Goal: Task Accomplishment & Management: Manage account settings

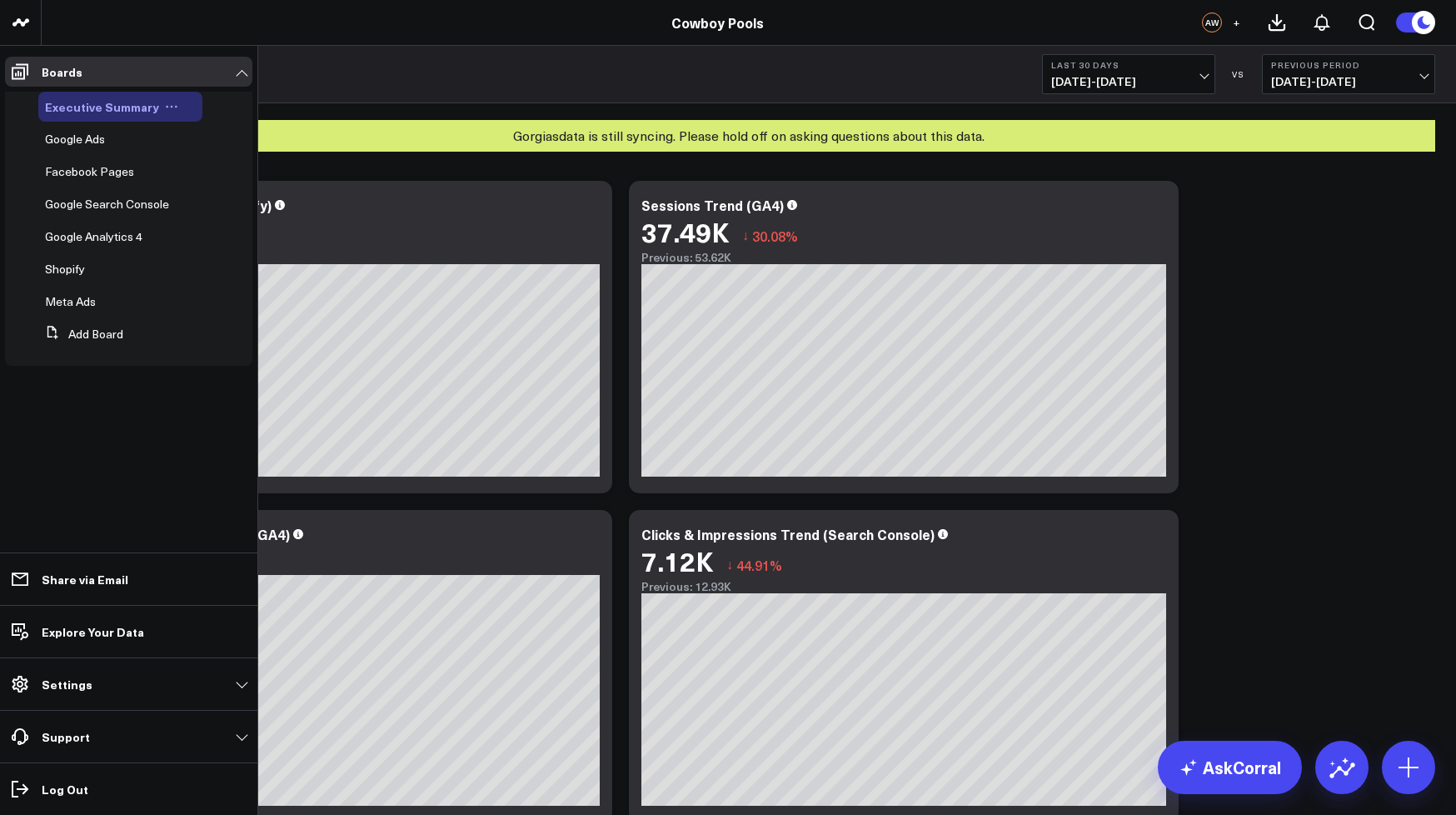
click at [77, 107] on span "Executive Summary" at bounding box center [102, 106] width 114 height 16
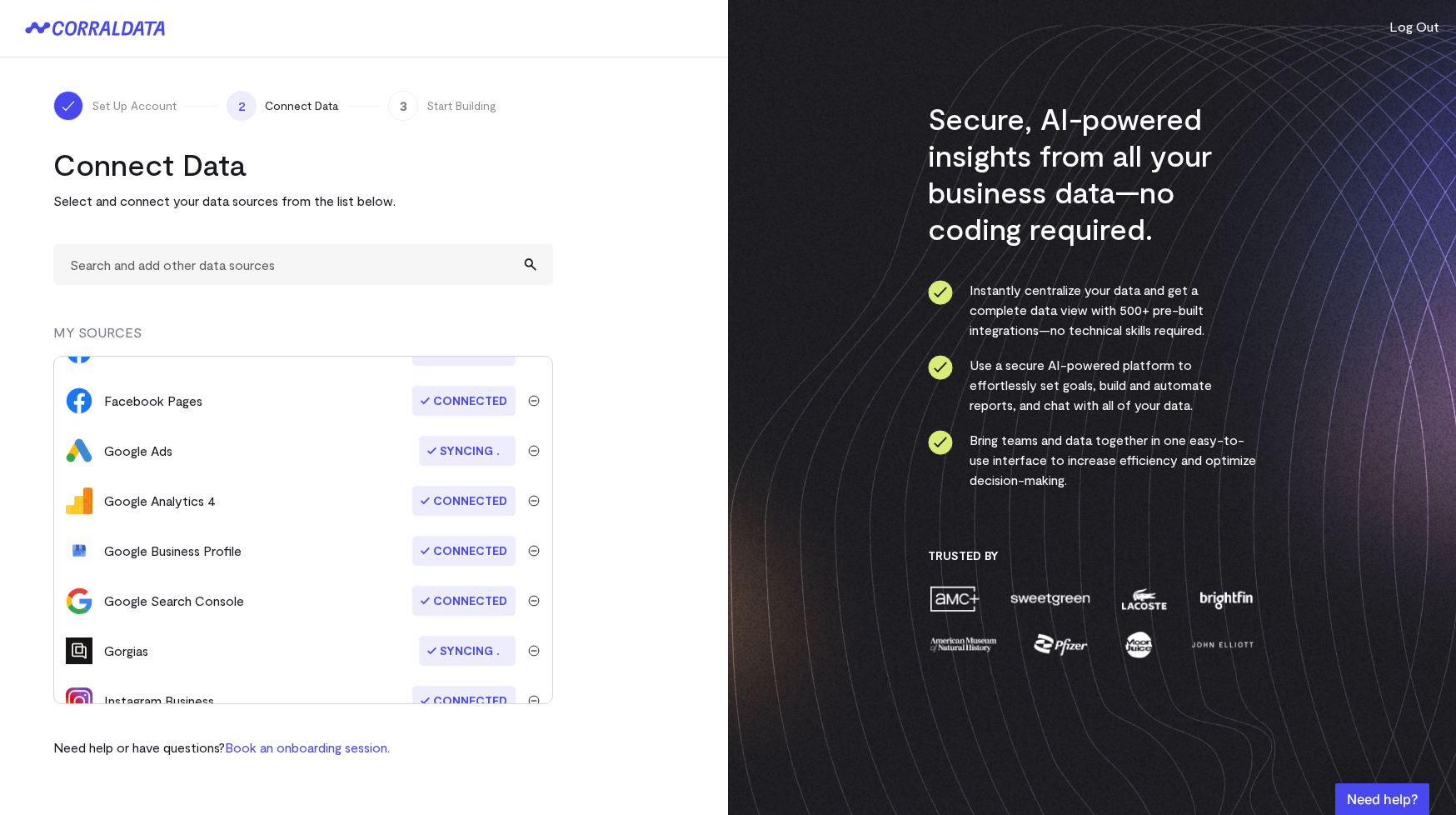
scroll to position [132, 0]
click at [633, 354] on turbo-frame "Connect Data Select and connect your data sources from the list below. MY SOURC…" at bounding box center [363, 452] width 622 height 611
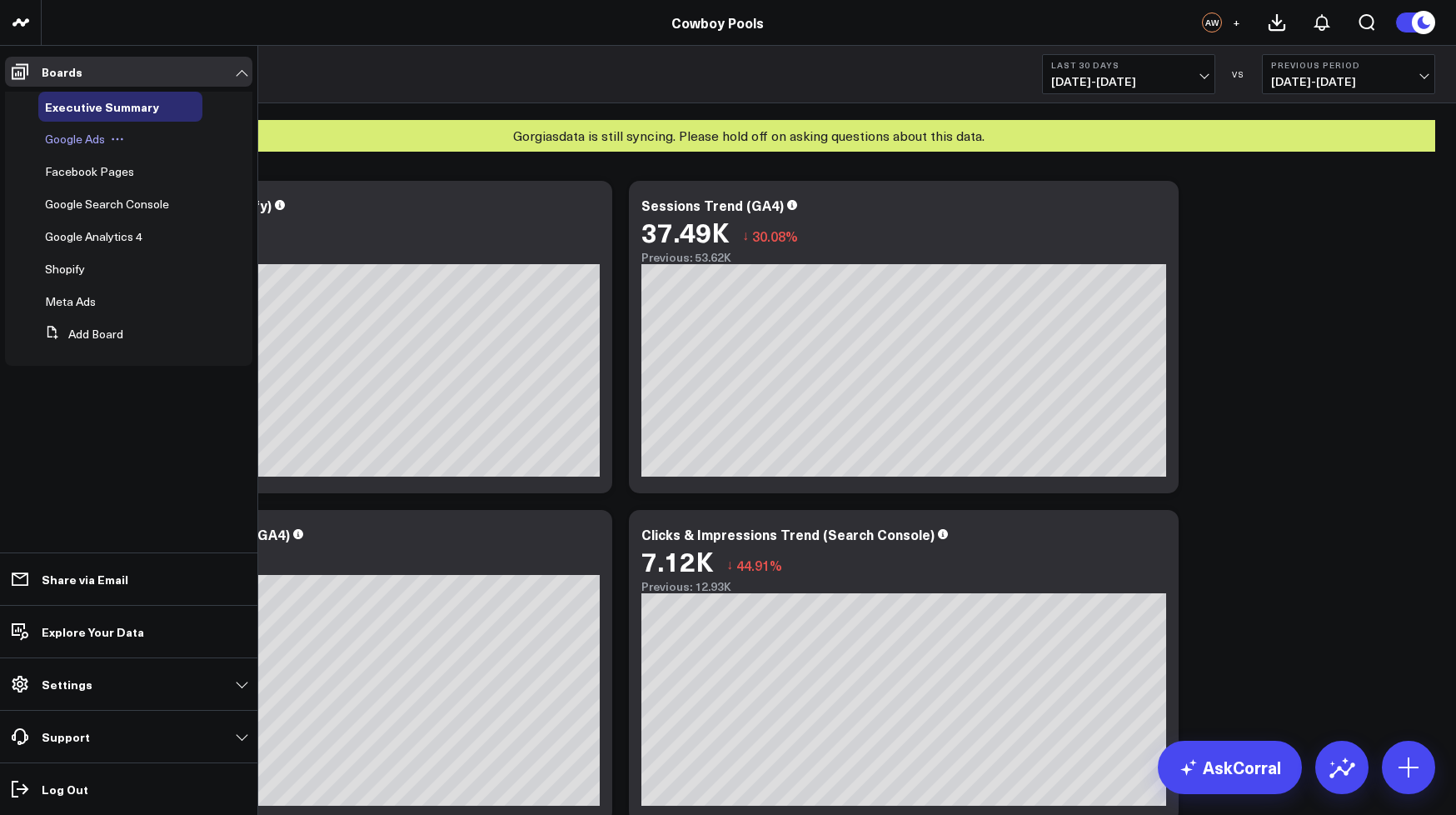
click at [112, 142] on icon at bounding box center [117, 139] width 13 height 13
click at [80, 143] on span "Google Ads" at bounding box center [75, 138] width 60 height 15
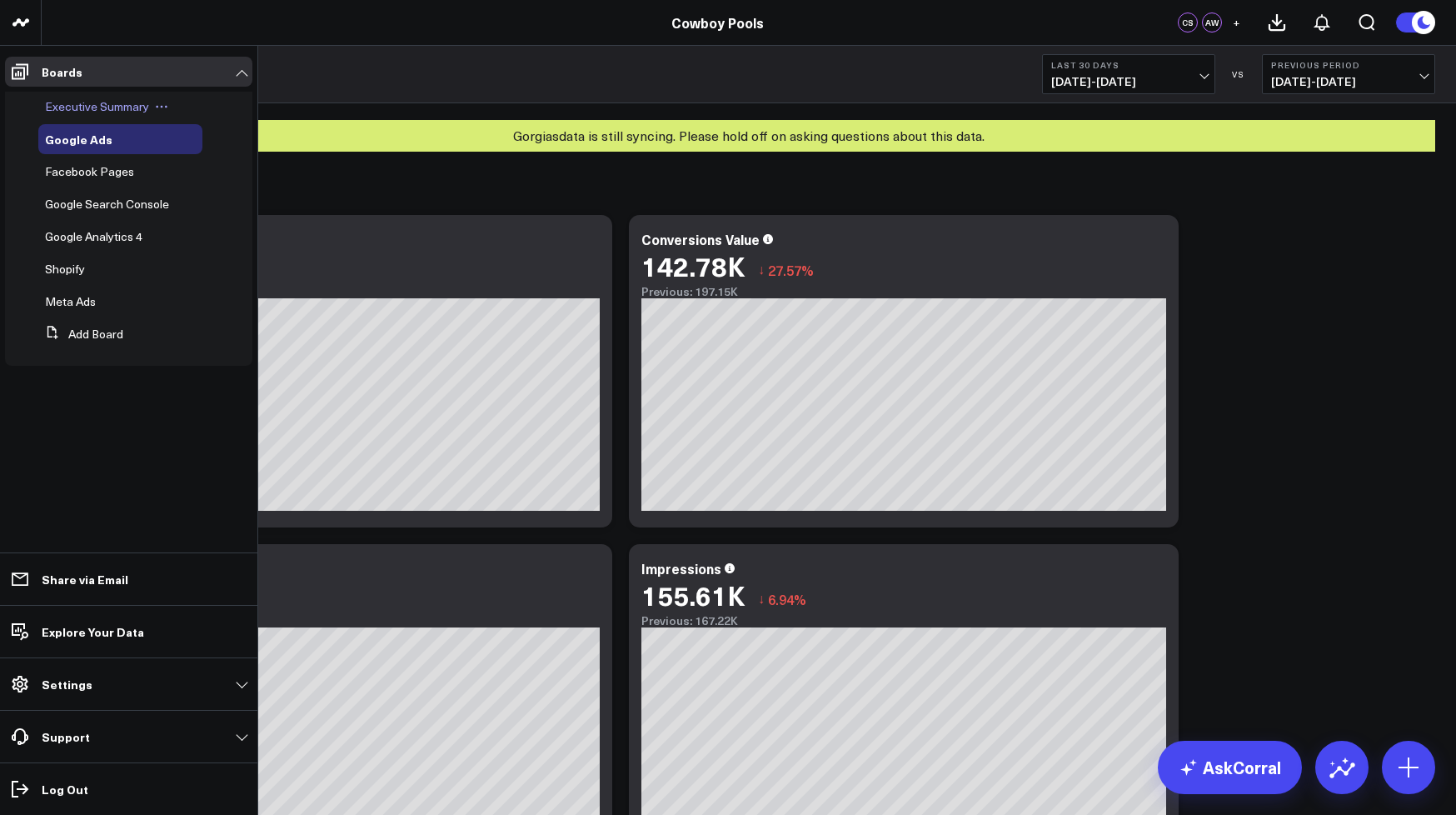
click at [117, 111] on span "Executive Summary" at bounding box center [97, 106] width 104 height 15
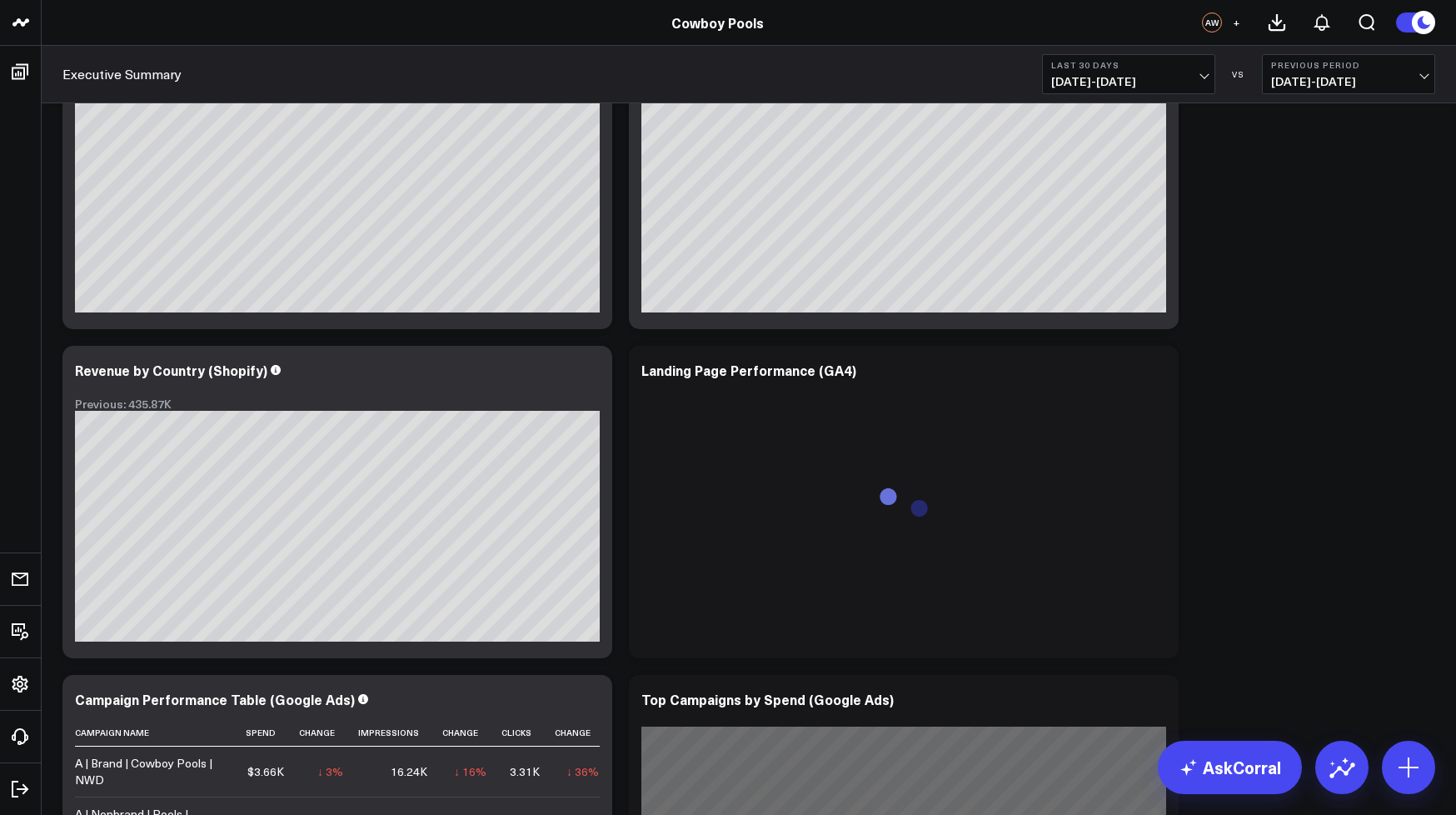
scroll to position [504, 0]
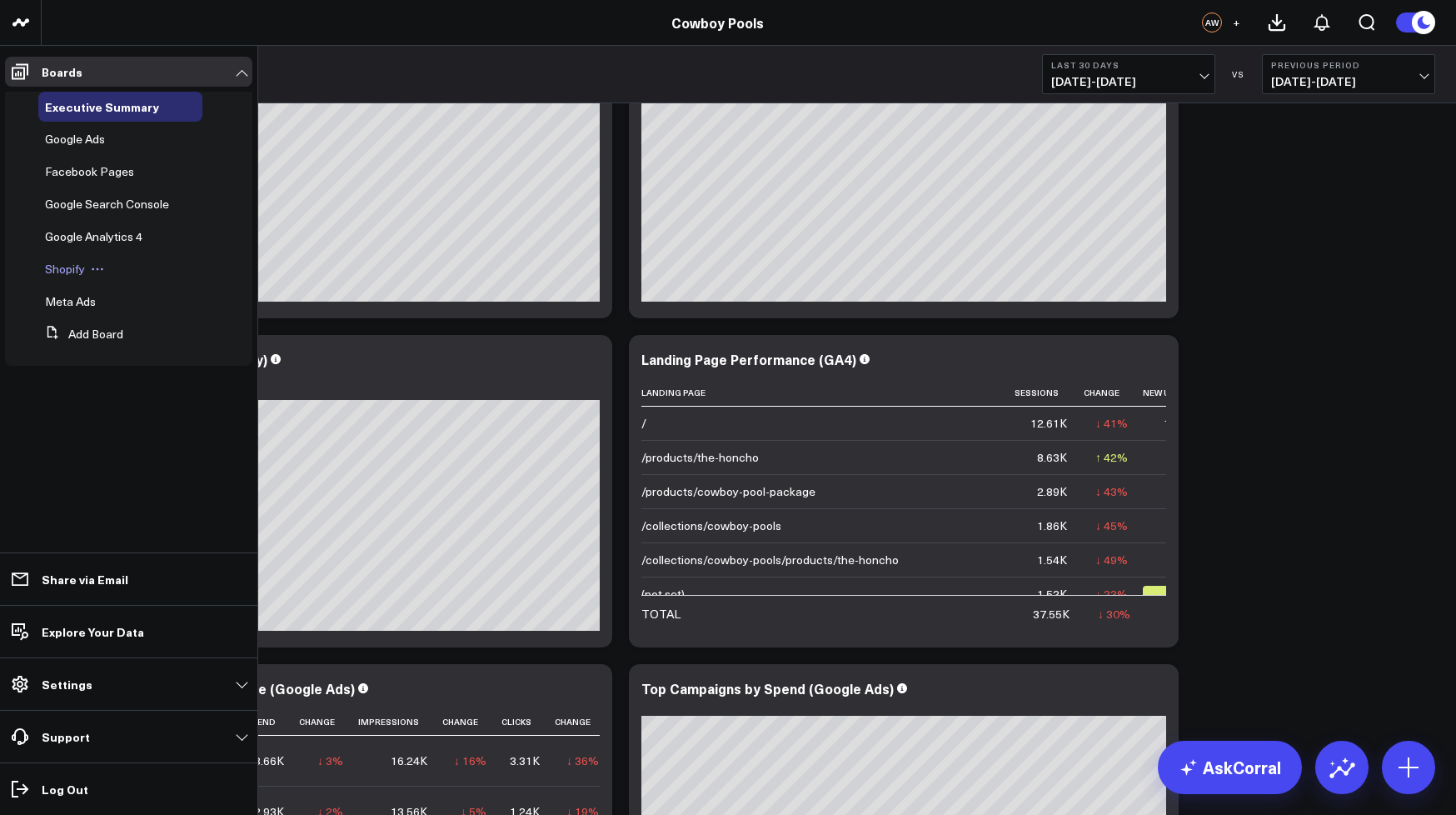
click at [69, 274] on span "Shopify" at bounding box center [65, 268] width 40 height 15
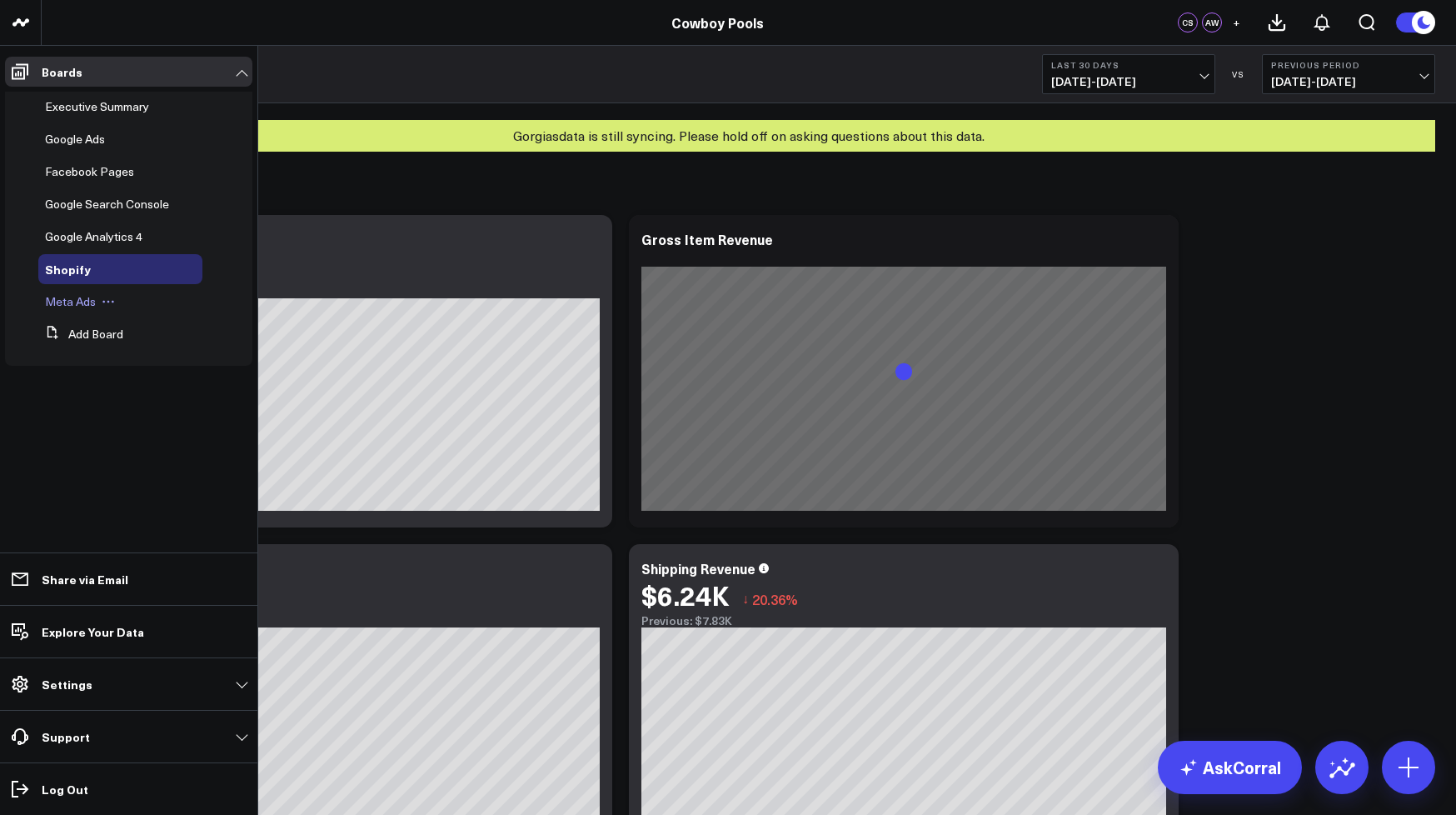
click at [81, 301] on span "Meta Ads" at bounding box center [70, 301] width 51 height 15
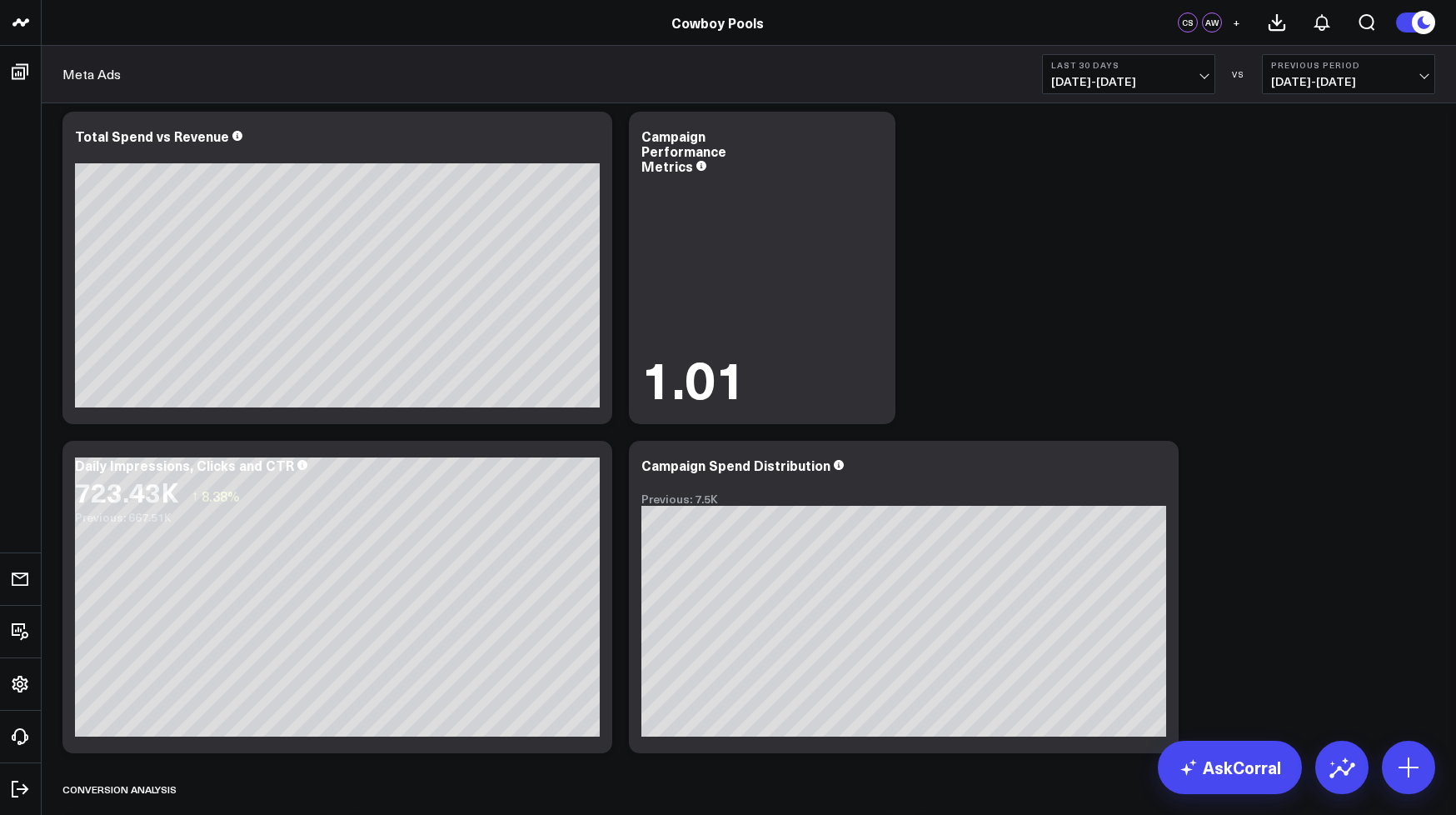
scroll to position [98, 0]
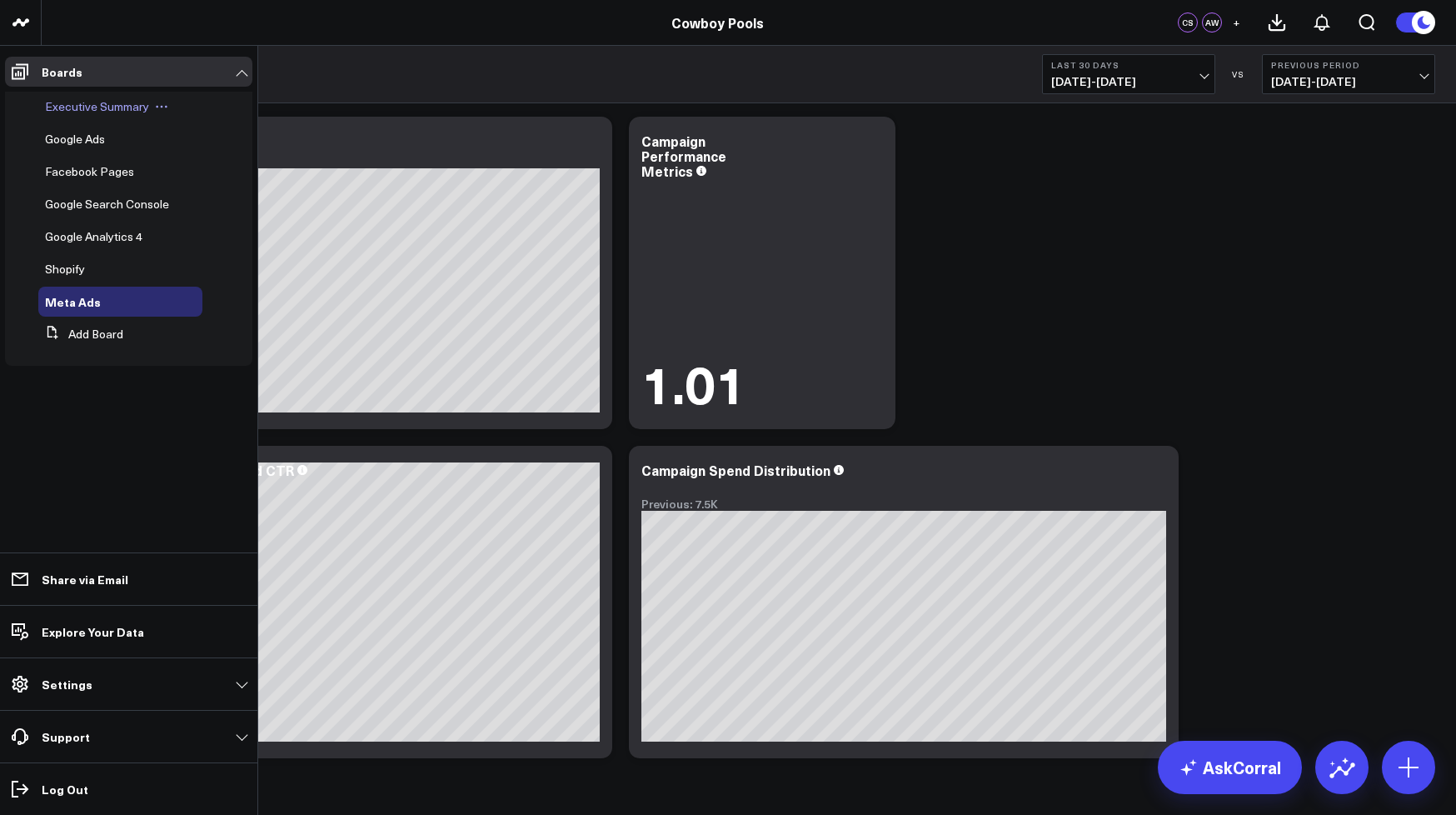
click at [73, 119] on div "Executive Summary" at bounding box center [120, 106] width 164 height 30
click at [85, 106] on span "Executive Summary" at bounding box center [97, 106] width 104 height 15
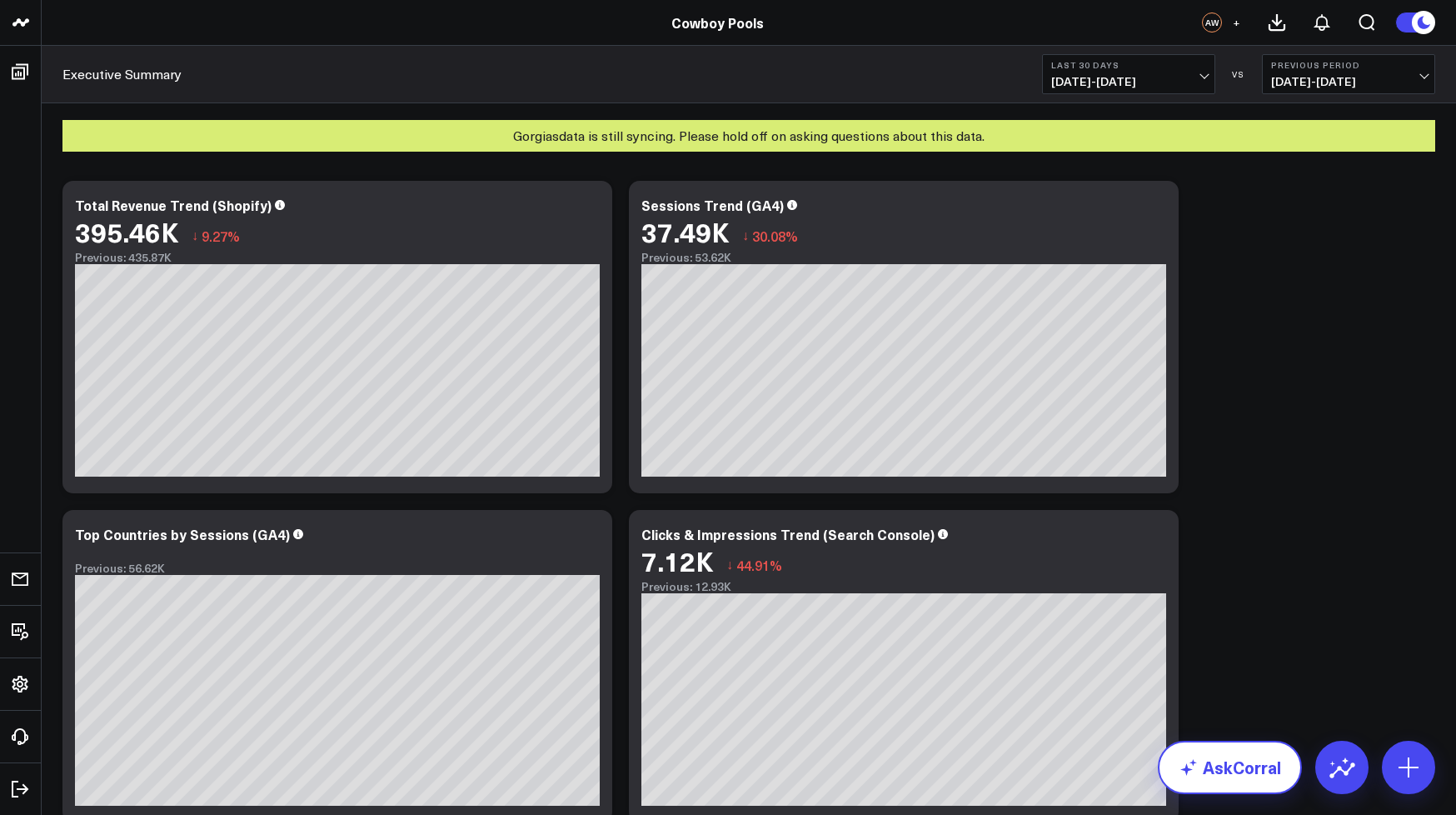
click at [1222, 782] on link "AskCorral" at bounding box center [1230, 767] width 144 height 53
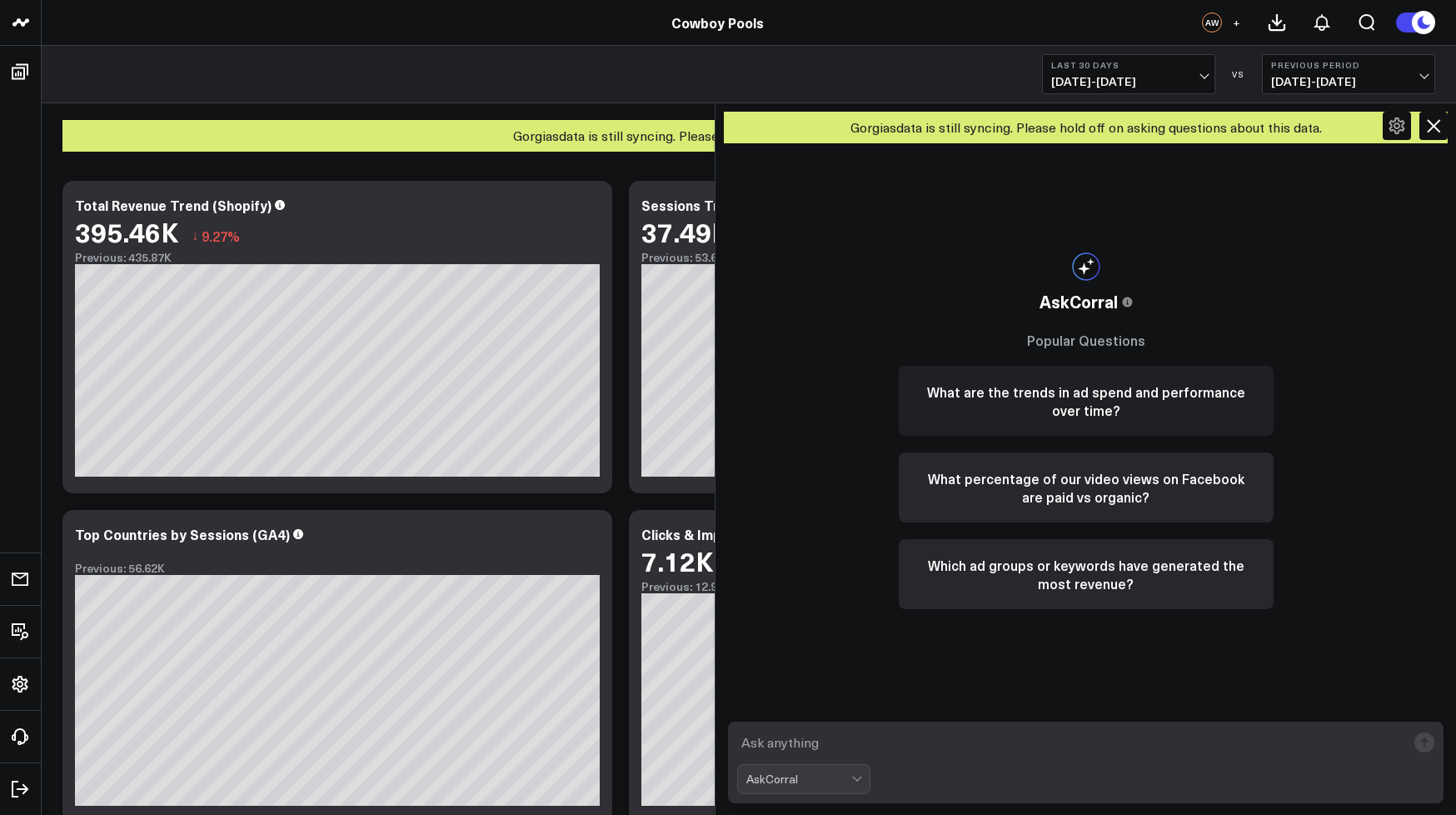
click at [1077, 410] on button "What are the trends in ad spend and performance over time?" at bounding box center [1086, 401] width 375 height 70
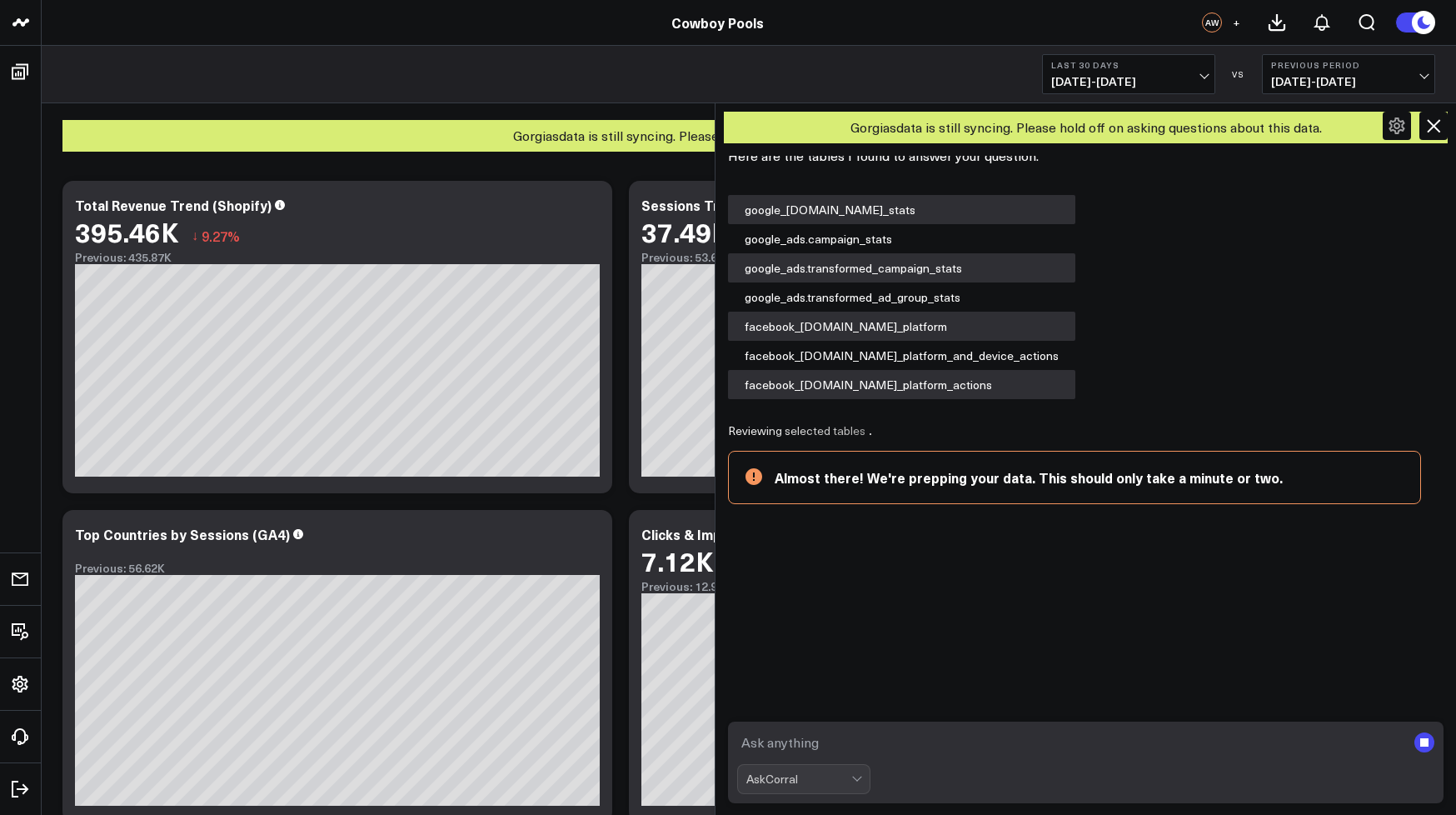
scroll to position [89, 0]
click at [1234, 22] on span "+" at bounding box center [1237, 22] width 8 height 12
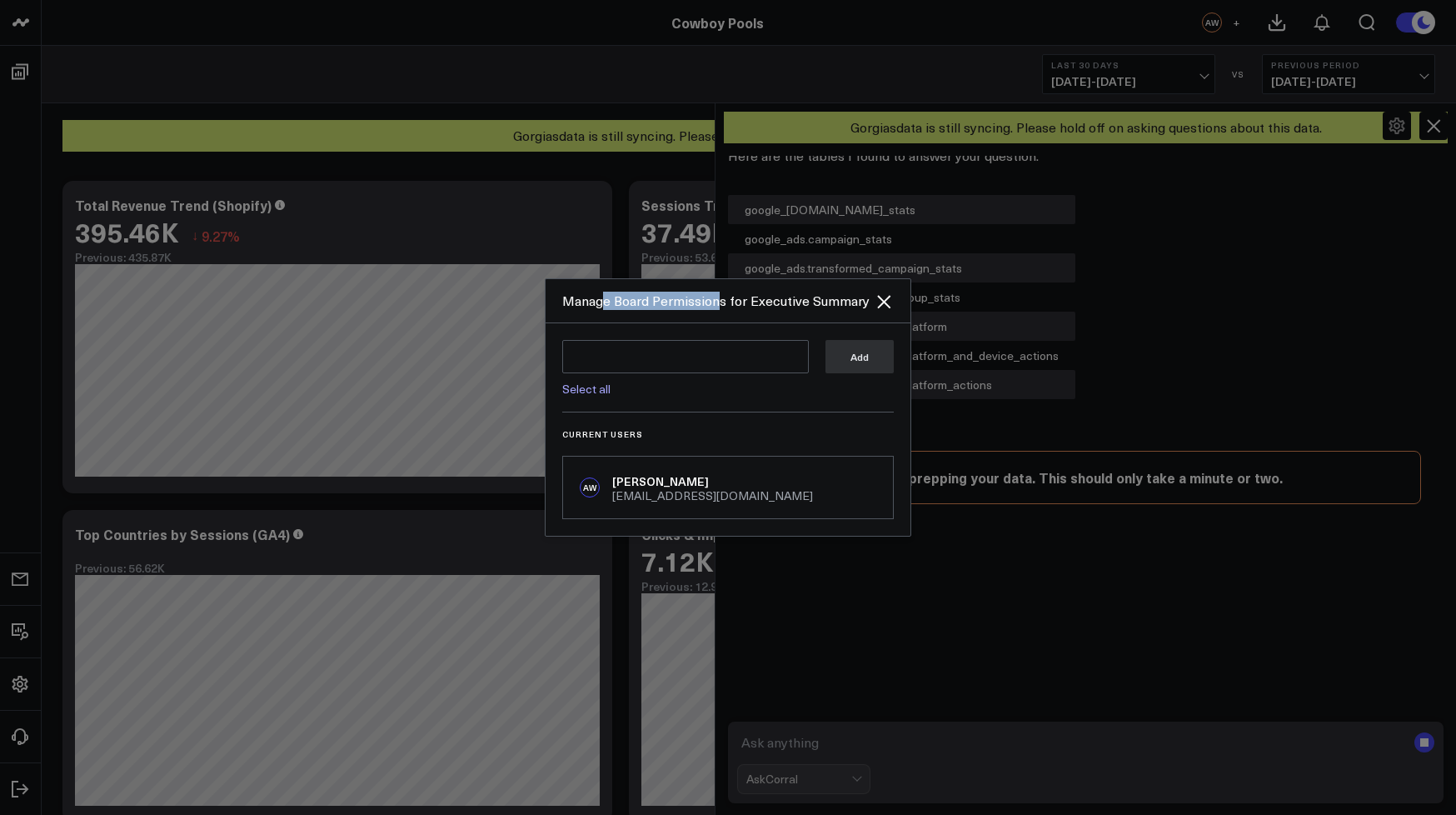
drag, startPoint x: 603, startPoint y: 304, endPoint x: 719, endPoint y: 304, distance: 116.0
click at [719, 304] on div "Manage Board Permissions for Executive Summary" at bounding box center [718, 300] width 311 height 18
click at [734, 304] on div "Manage Board Permissions for Executive Summary" at bounding box center [718, 300] width 311 height 18
click at [889, 306] on icon "Close" at bounding box center [884, 302] width 13 height 13
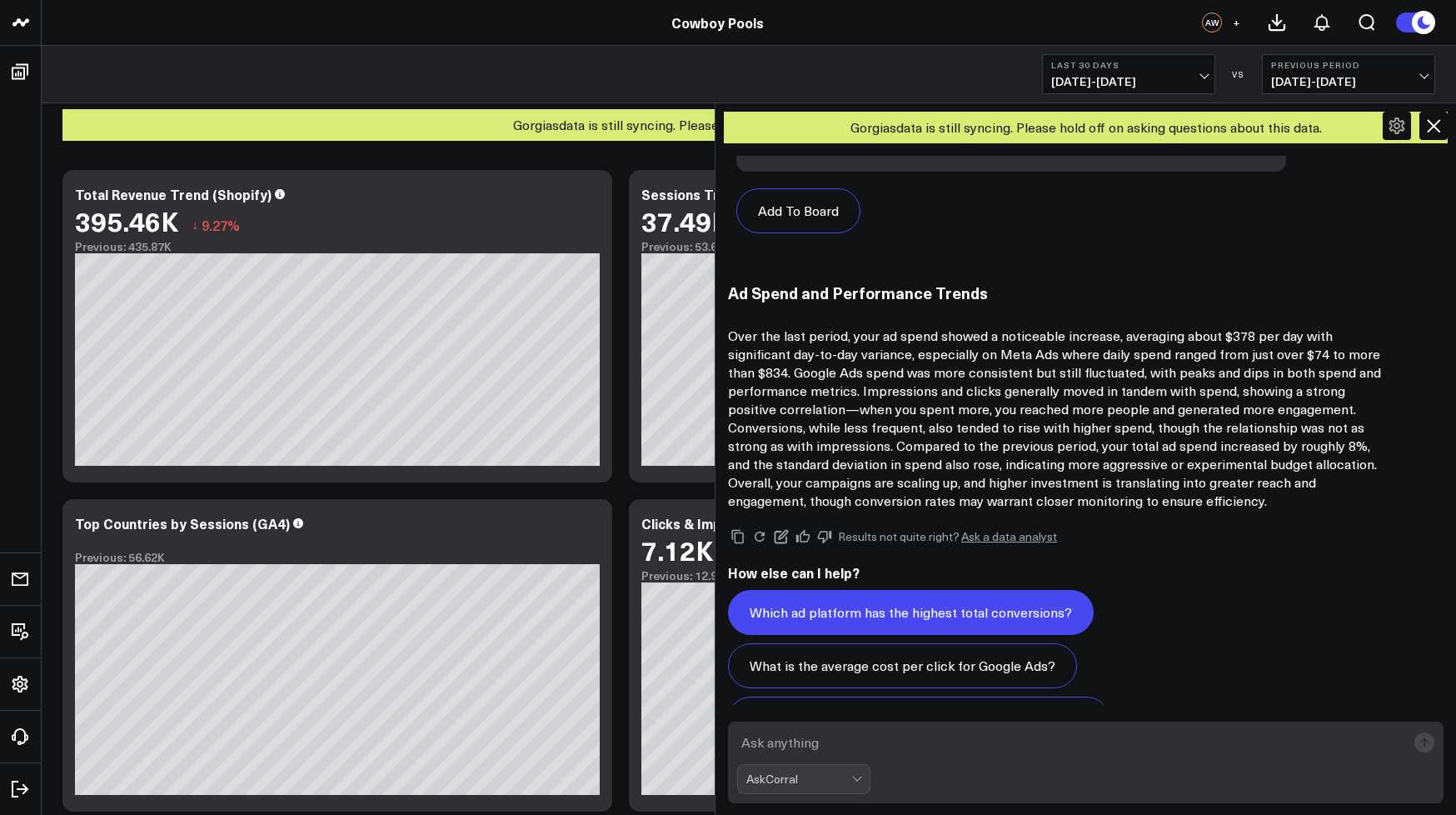
scroll to position [0, 0]
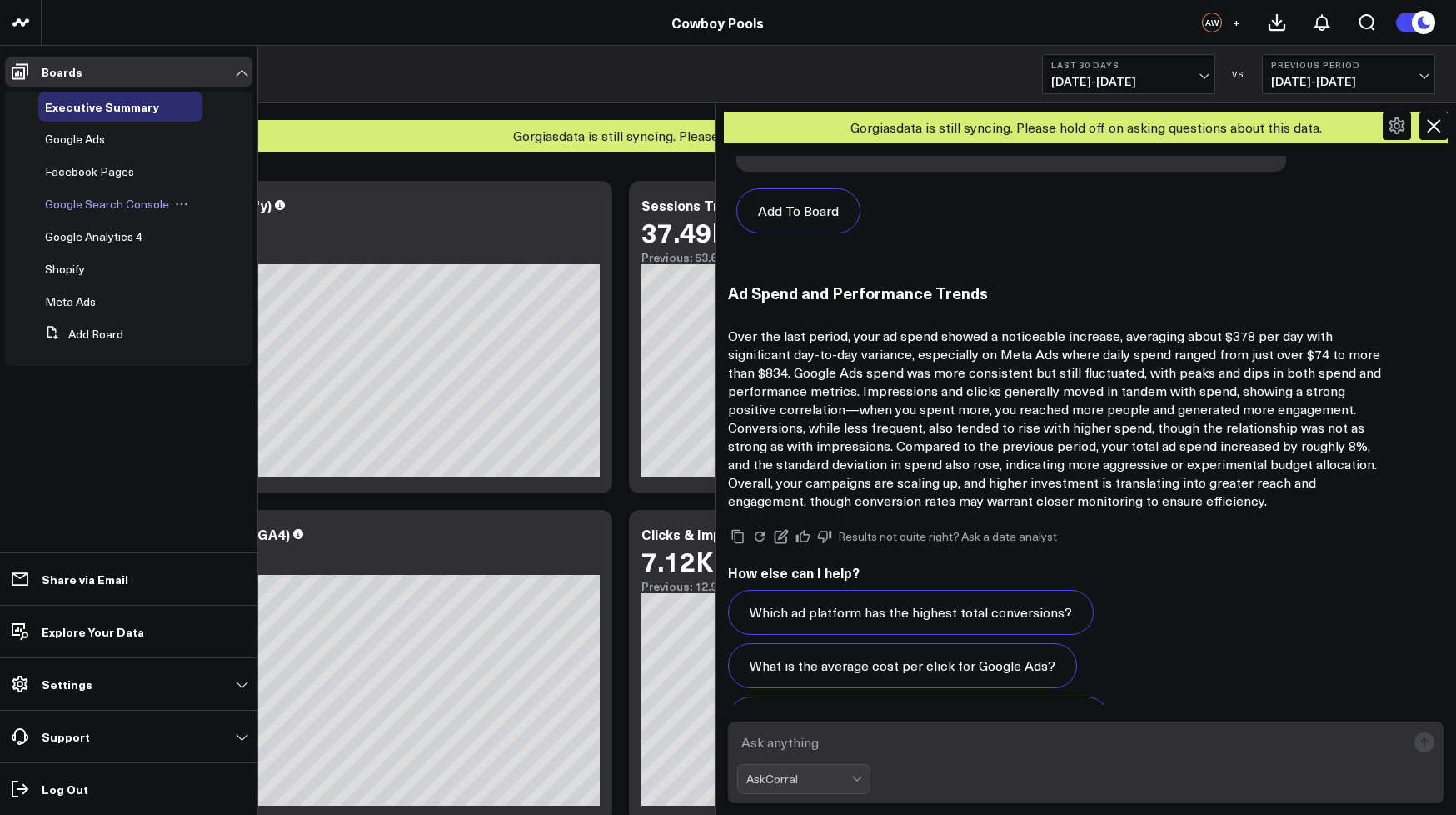
click at [120, 208] on span "Google Search Console" at bounding box center [107, 204] width 124 height 15
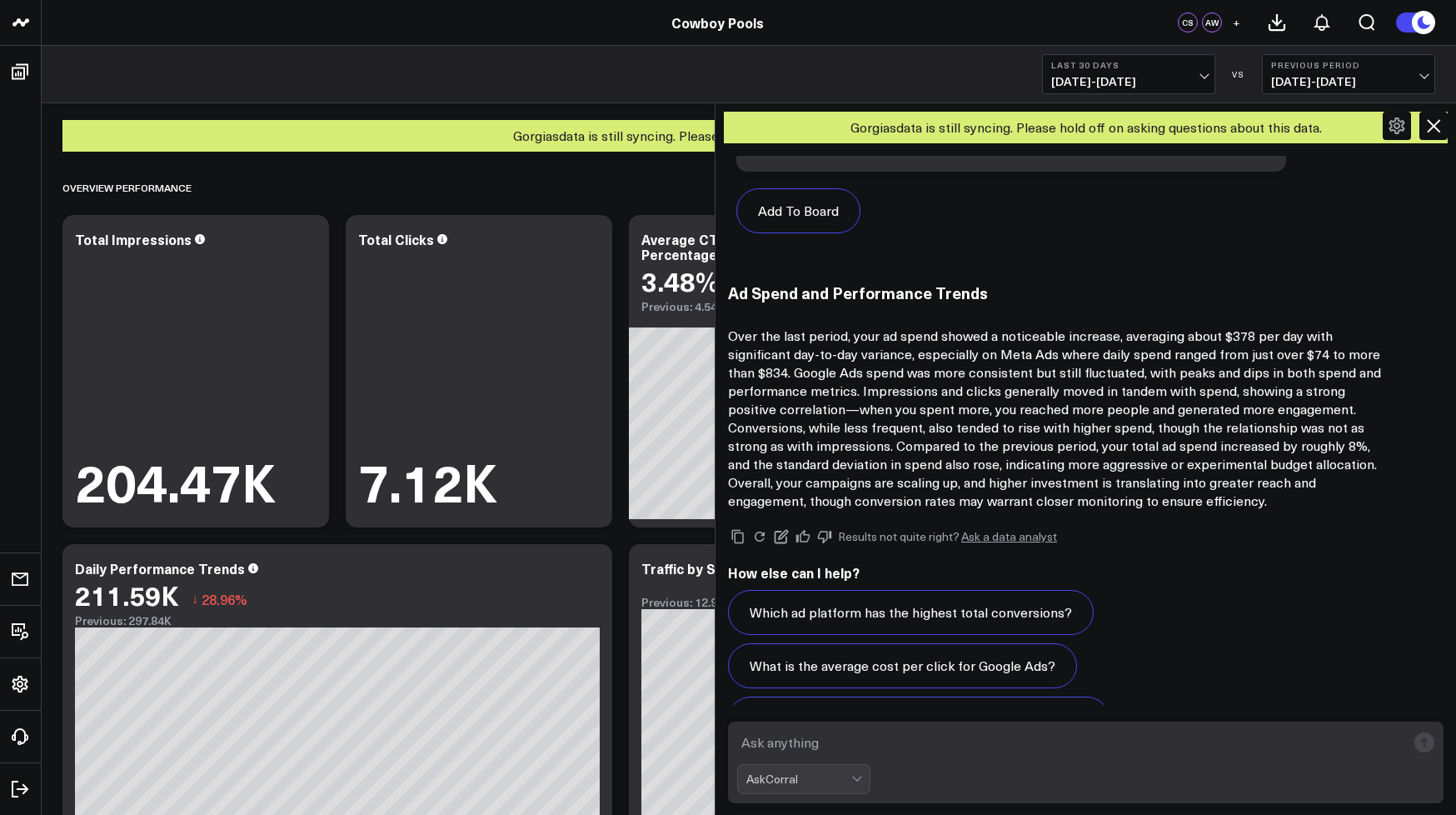
click at [1432, 133] on icon at bounding box center [1433, 125] width 20 height 20
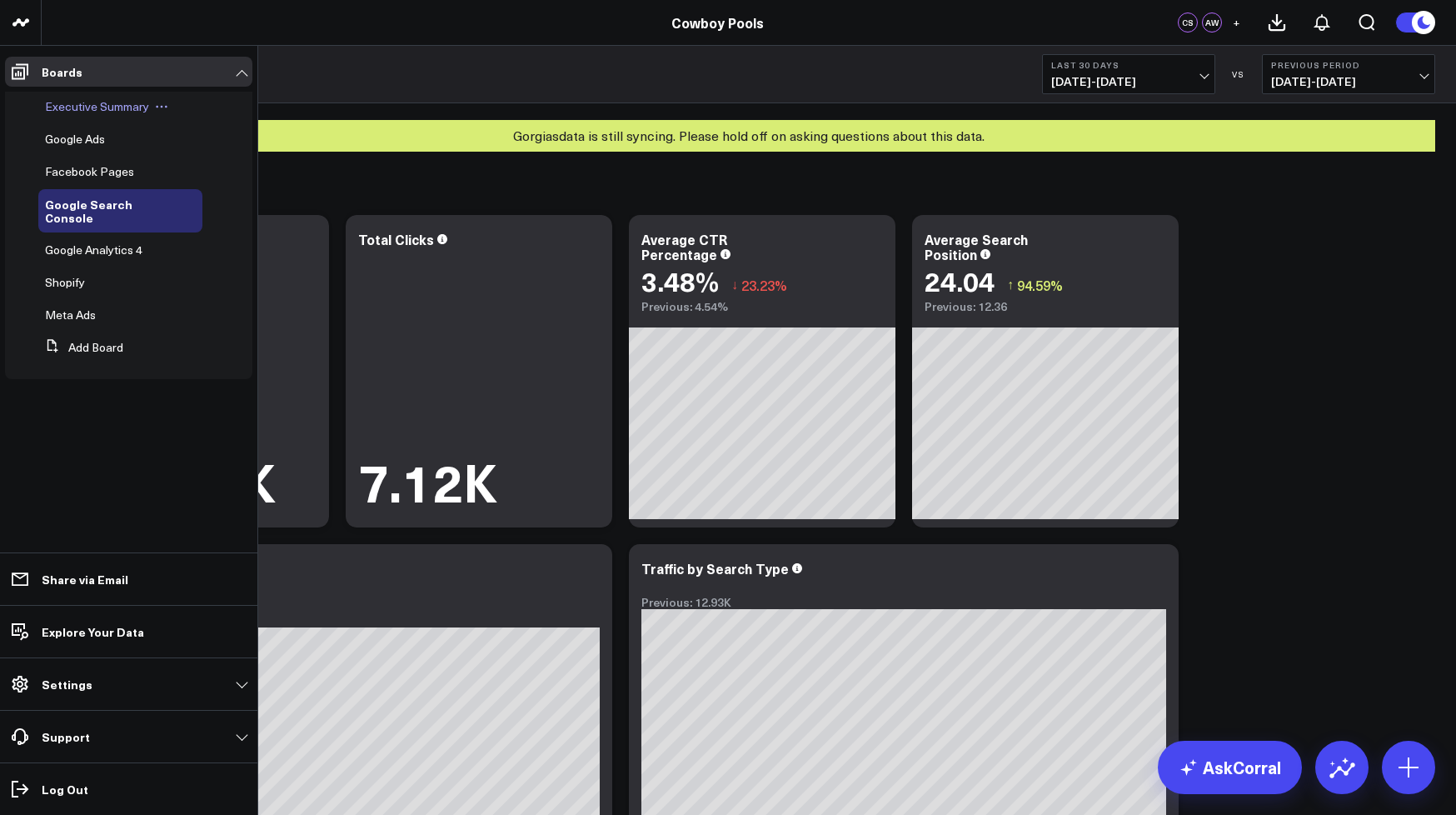
click at [86, 108] on span "Executive Summary" at bounding box center [97, 106] width 104 height 15
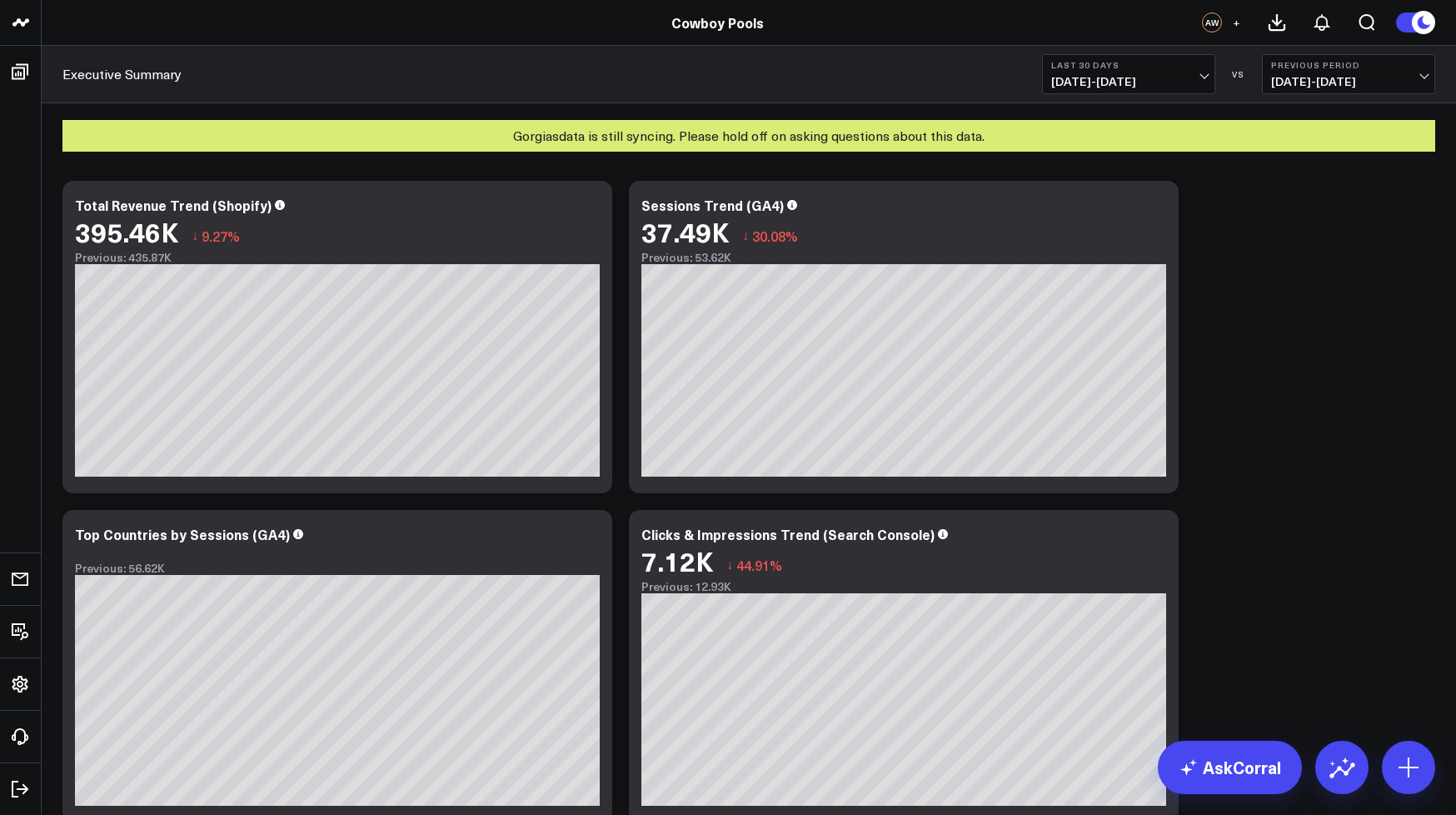
click at [1235, 25] on span "+" at bounding box center [1237, 22] width 8 height 12
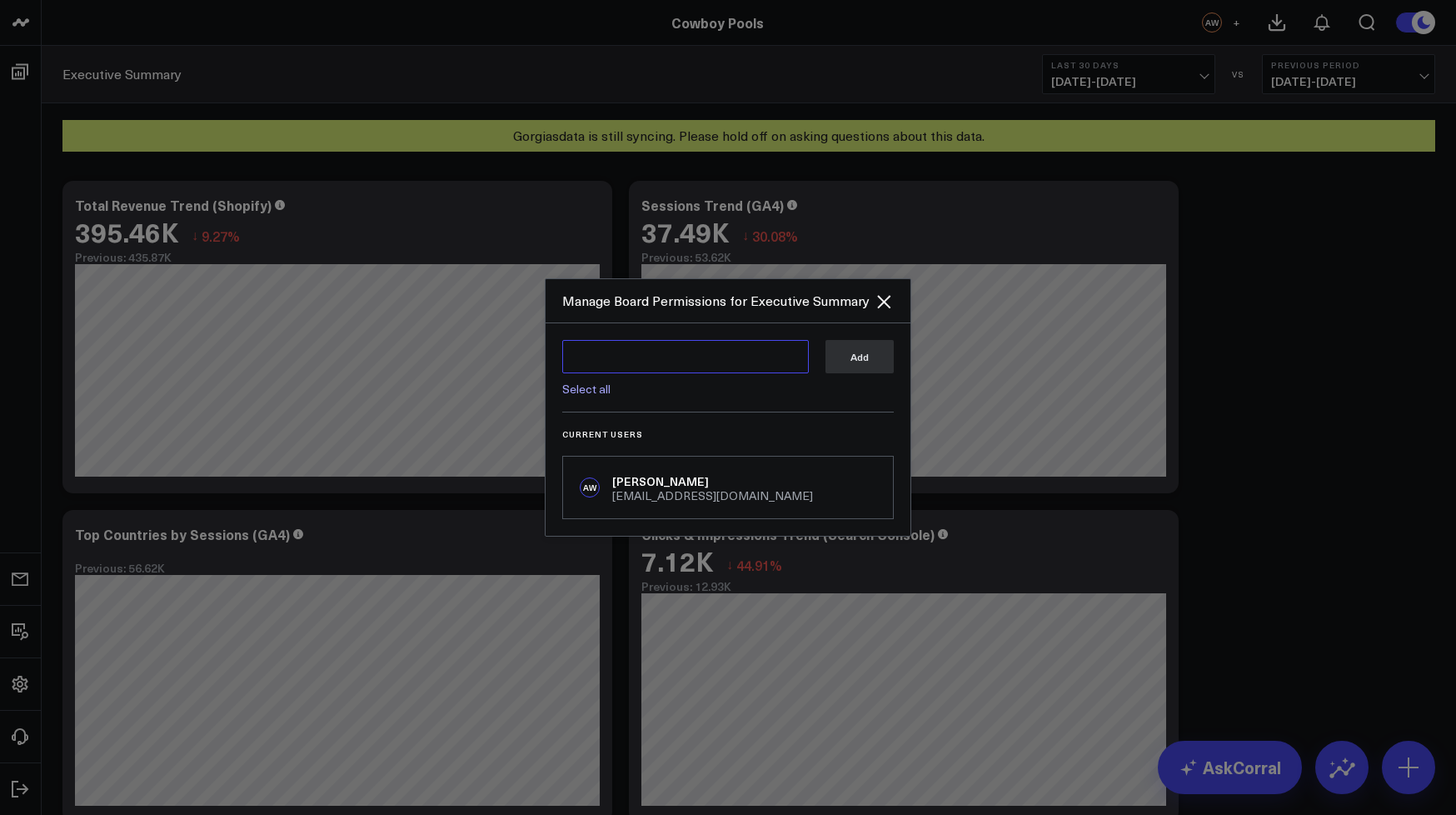
click at [627, 356] on textarea at bounding box center [685, 357] width 247 height 34
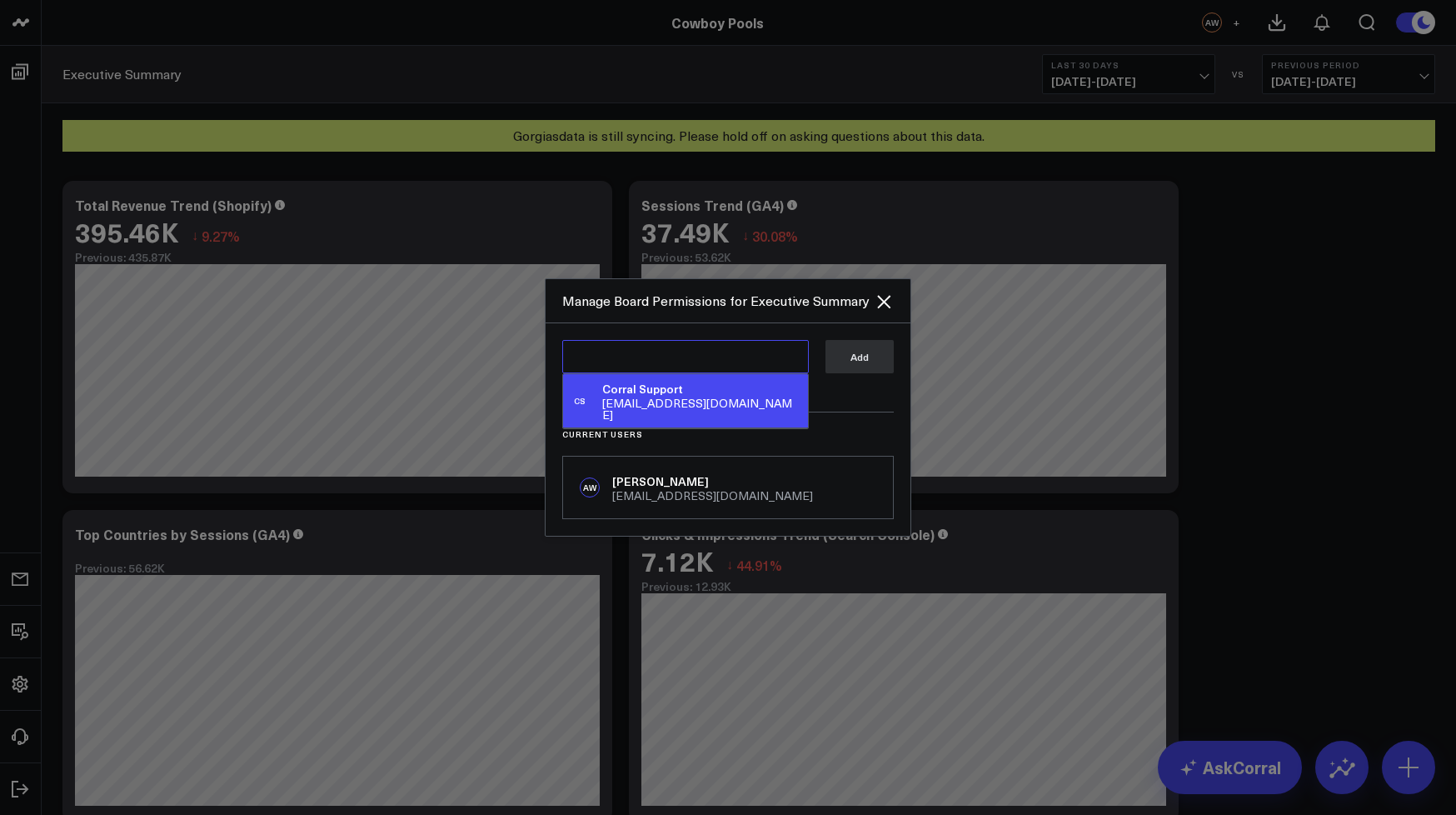
paste textarea "[PERSON_NAME] [PERSON_NAME]-Nun <[PERSON_NAME][EMAIL_ADDRESS][DOMAIN_NAME]>"
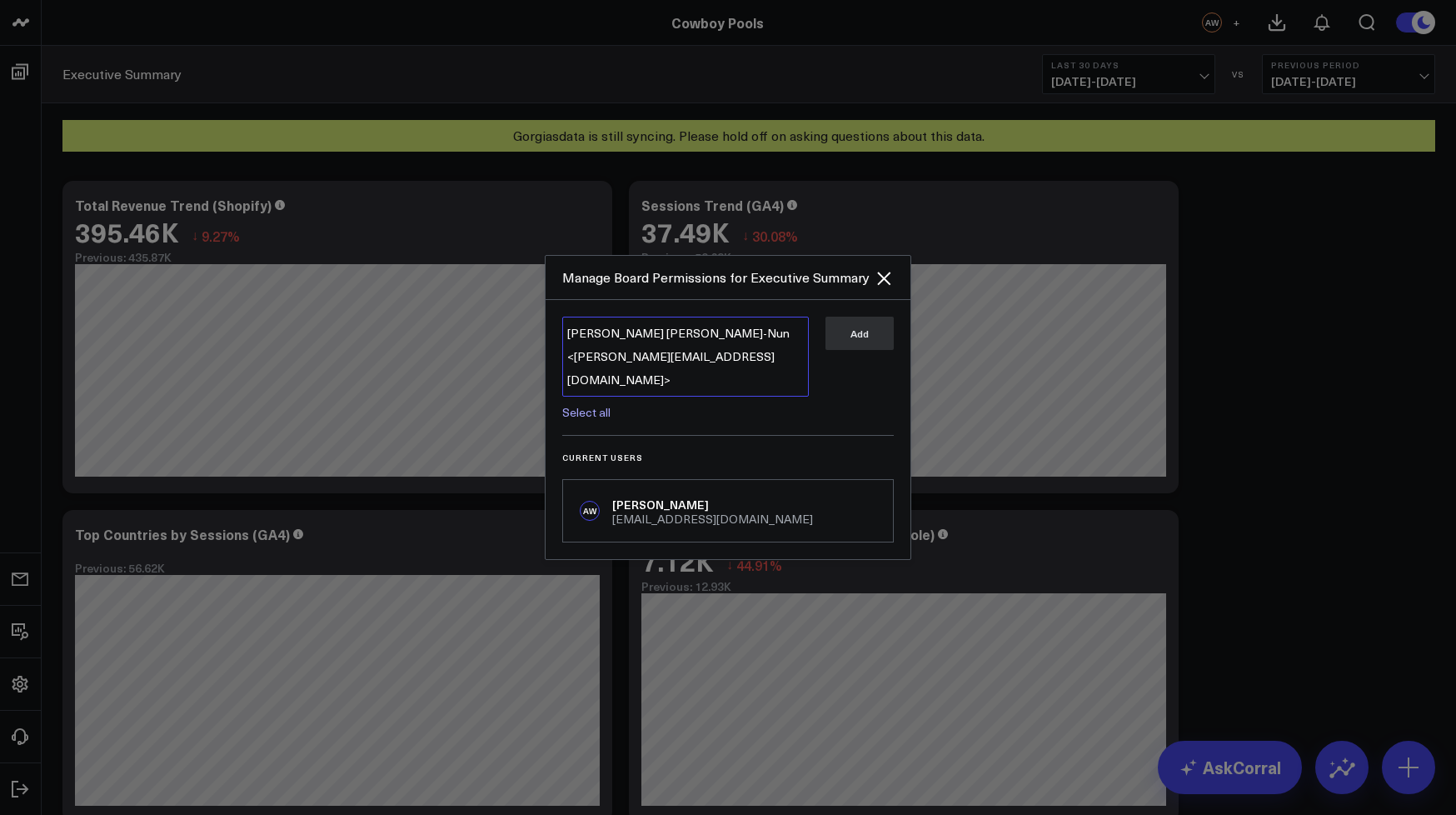
drag, startPoint x: 648, startPoint y: 359, endPoint x: 569, endPoint y: 359, distance: 79.0
click at [569, 359] on textarea "[PERSON_NAME] [PERSON_NAME]-Nun <[PERSON_NAME][EMAIL_ADDRESS][DOMAIN_NAME]>" at bounding box center [685, 356] width 247 height 80
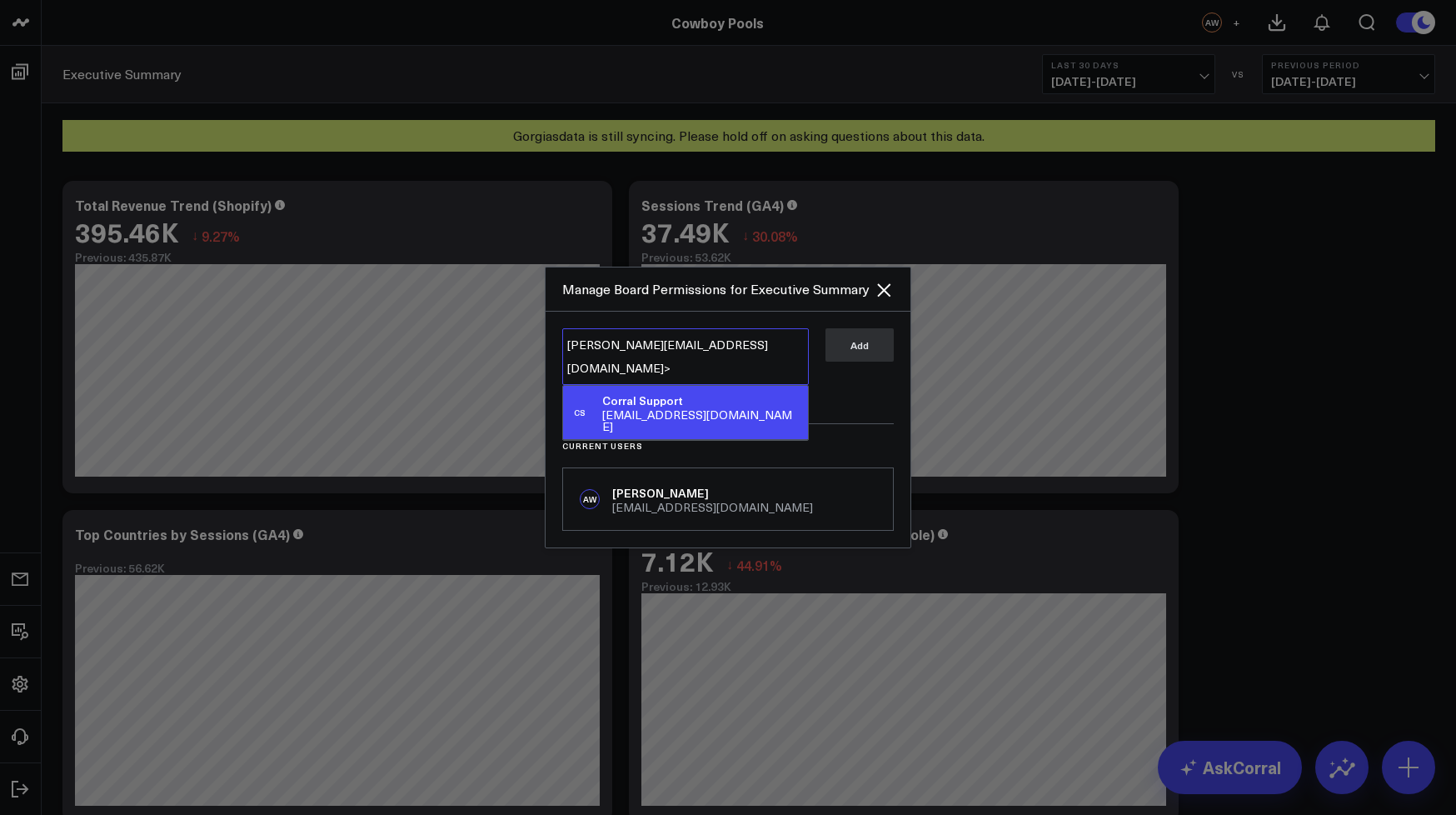
click at [749, 357] on textarea "[PERSON_NAME][EMAIL_ADDRESS][DOMAIN_NAME]>" at bounding box center [685, 357] width 247 height 57
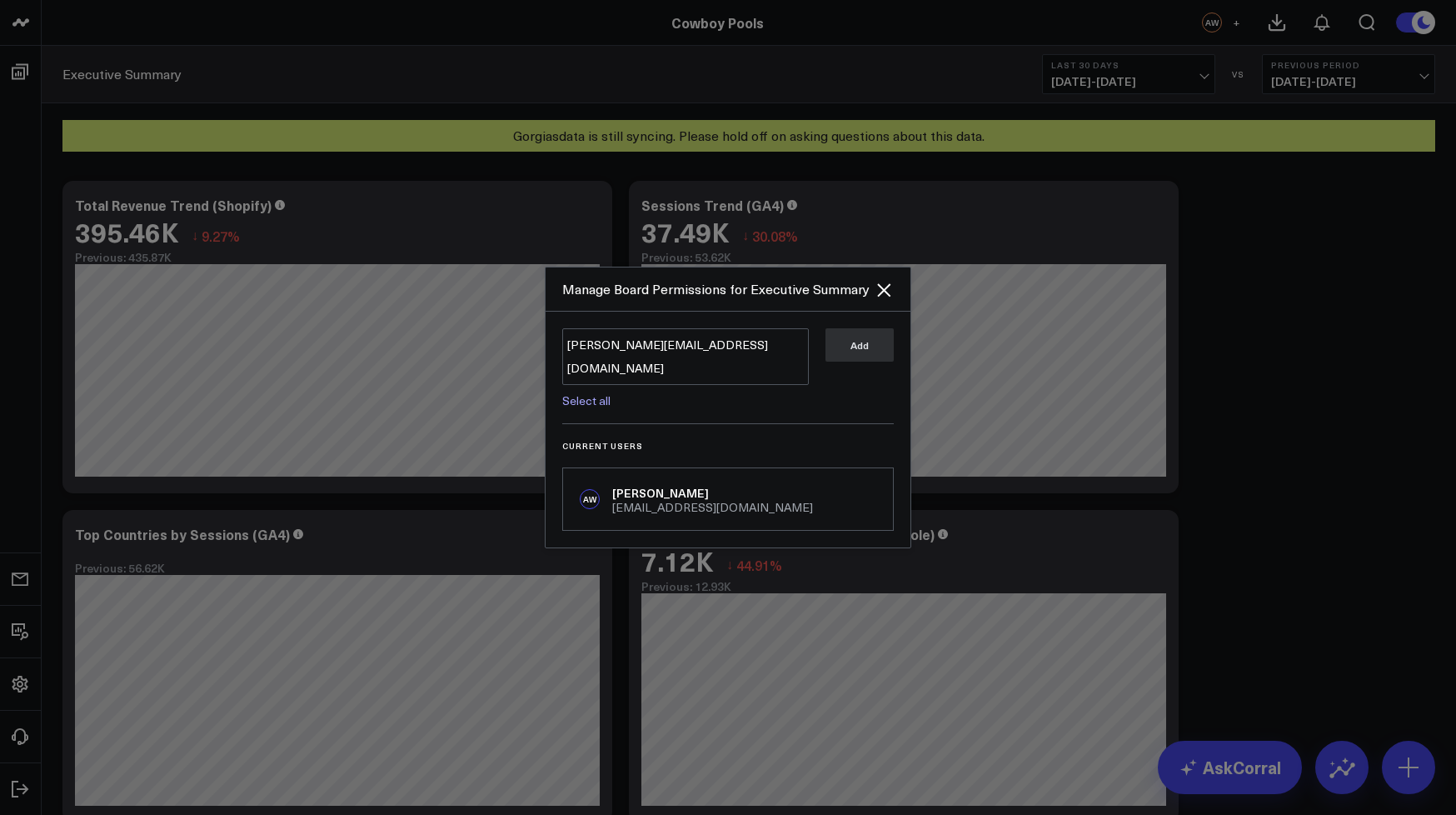
click at [584, 392] on link "Select all" at bounding box center [586, 400] width 48 height 15
type textarea "@Corral Support"
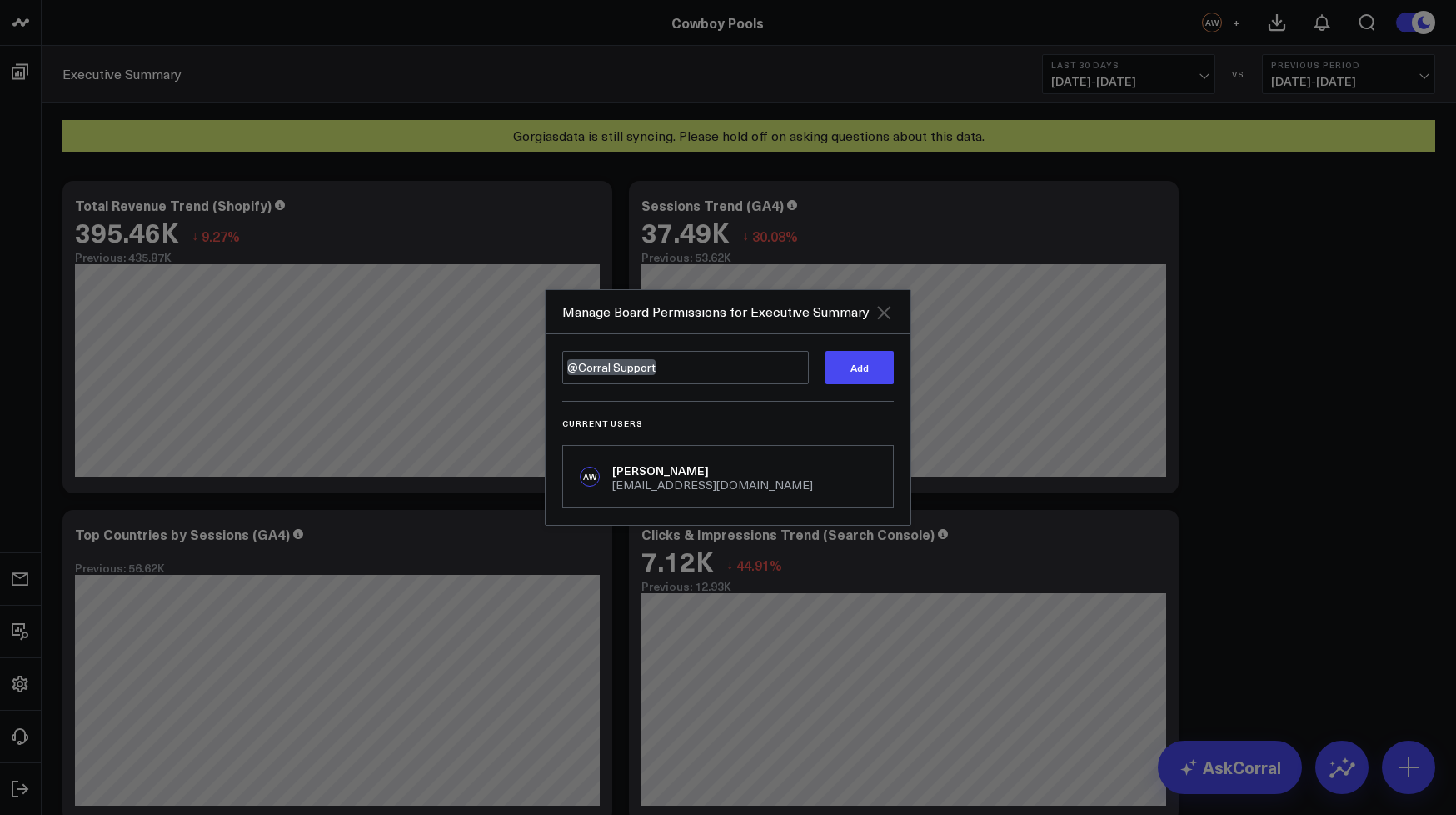
click at [882, 314] on icon "Close" at bounding box center [884, 312] width 13 height 13
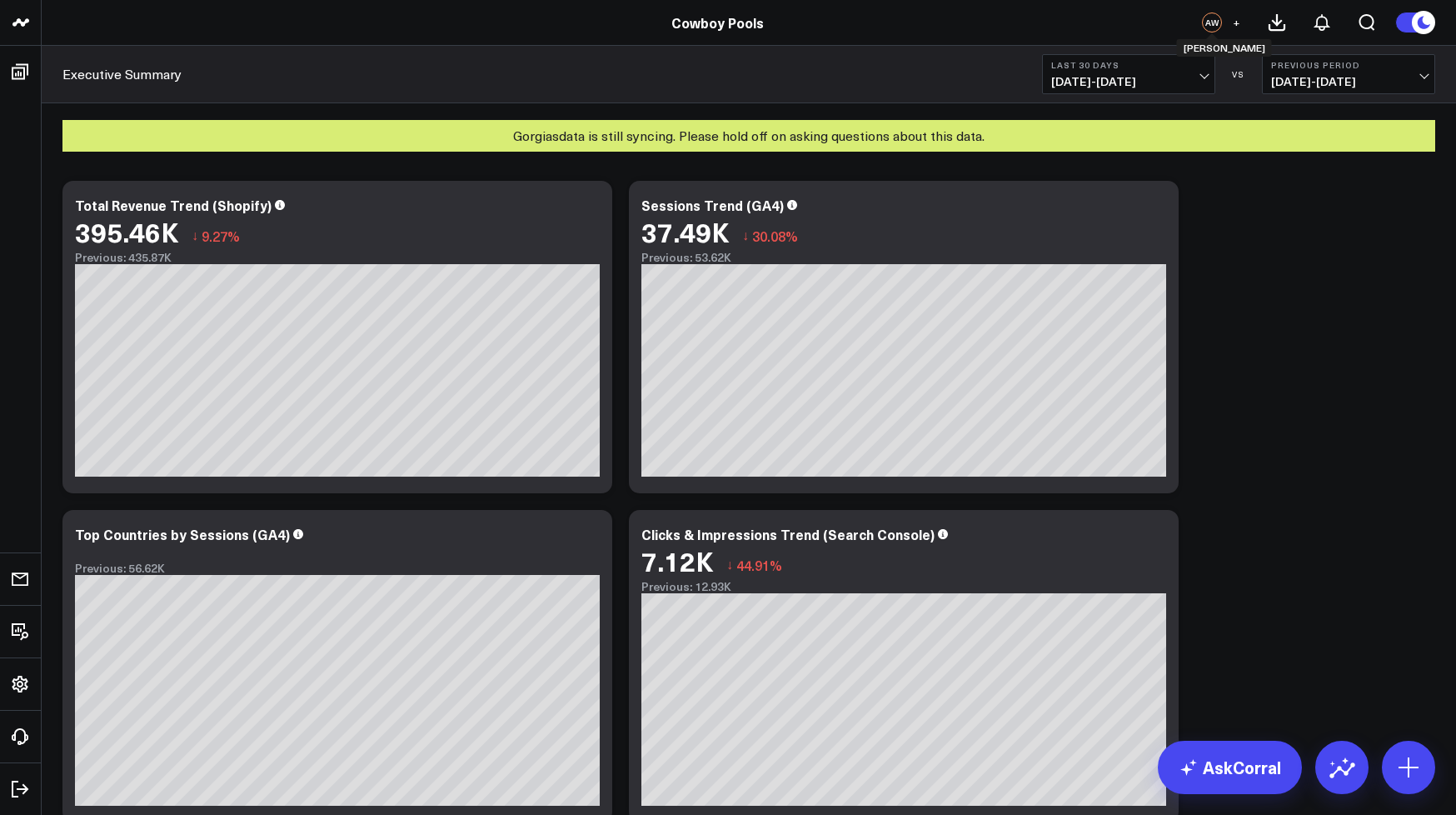
click at [1209, 19] on div "AW" at bounding box center [1212, 22] width 20 height 20
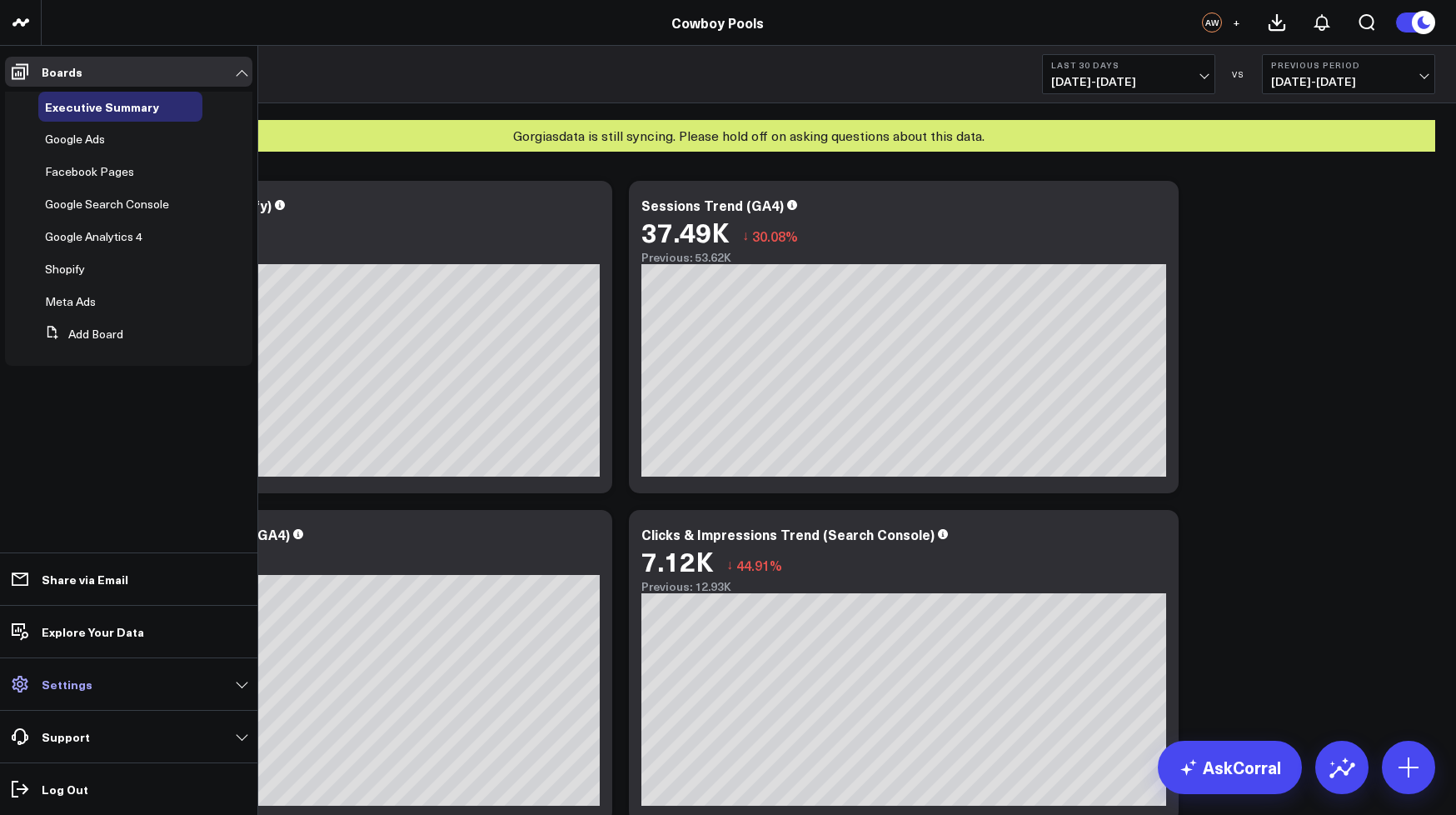
click at [75, 679] on p "Settings" at bounding box center [66, 684] width 51 height 13
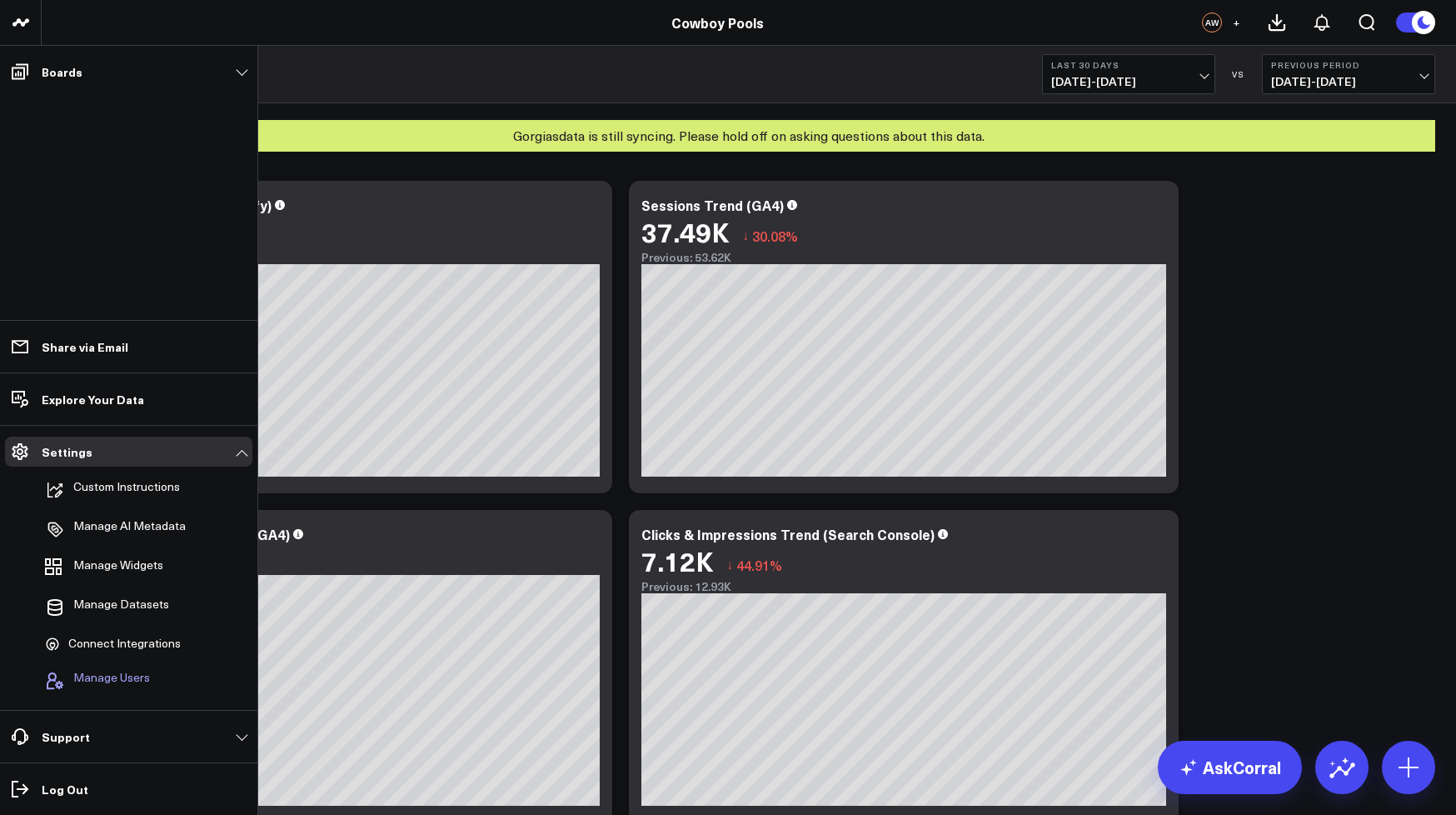
click at [94, 678] on span "Manage Users" at bounding box center [111, 680] width 77 height 20
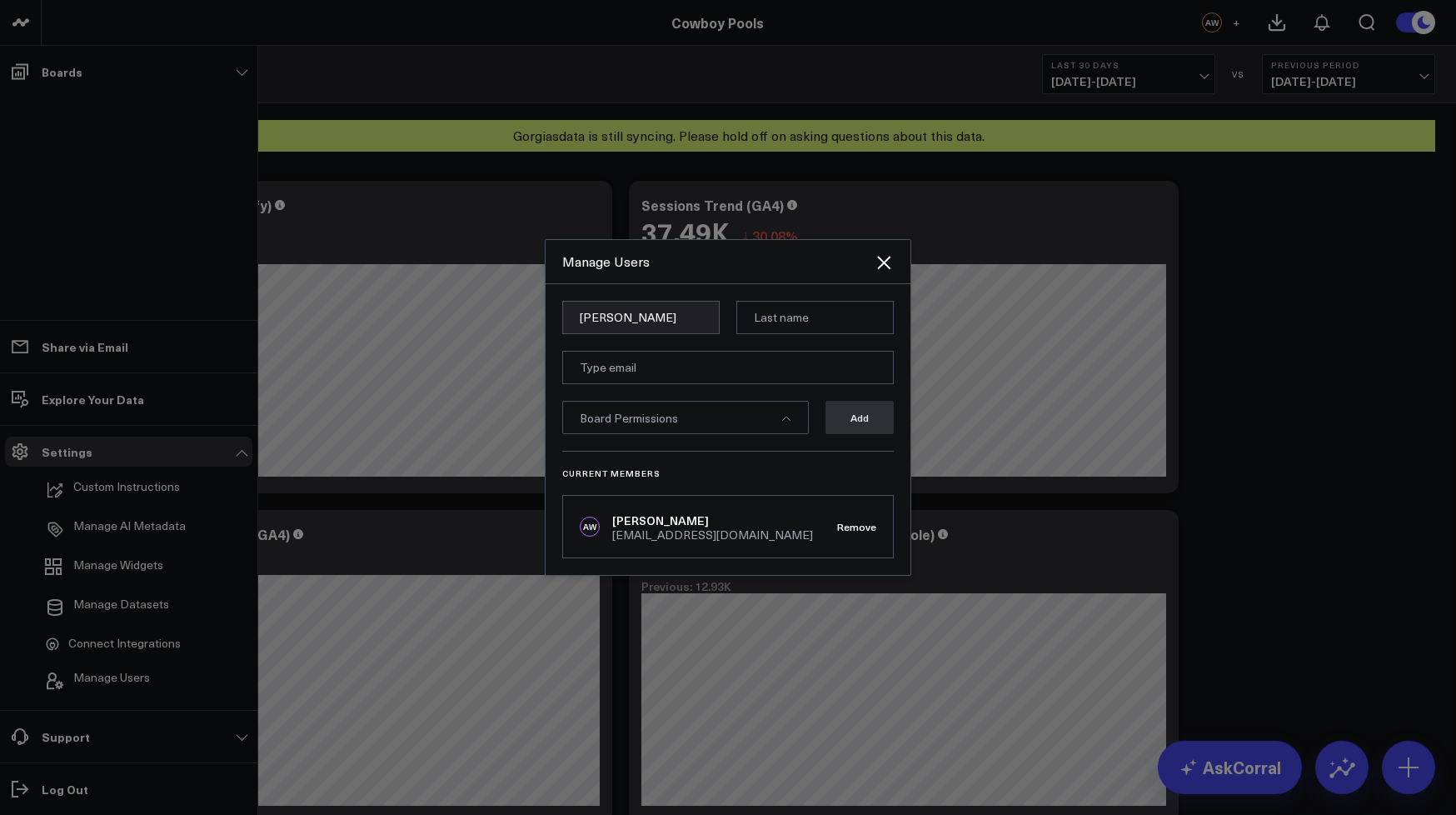
type input "[PERSON_NAME]"
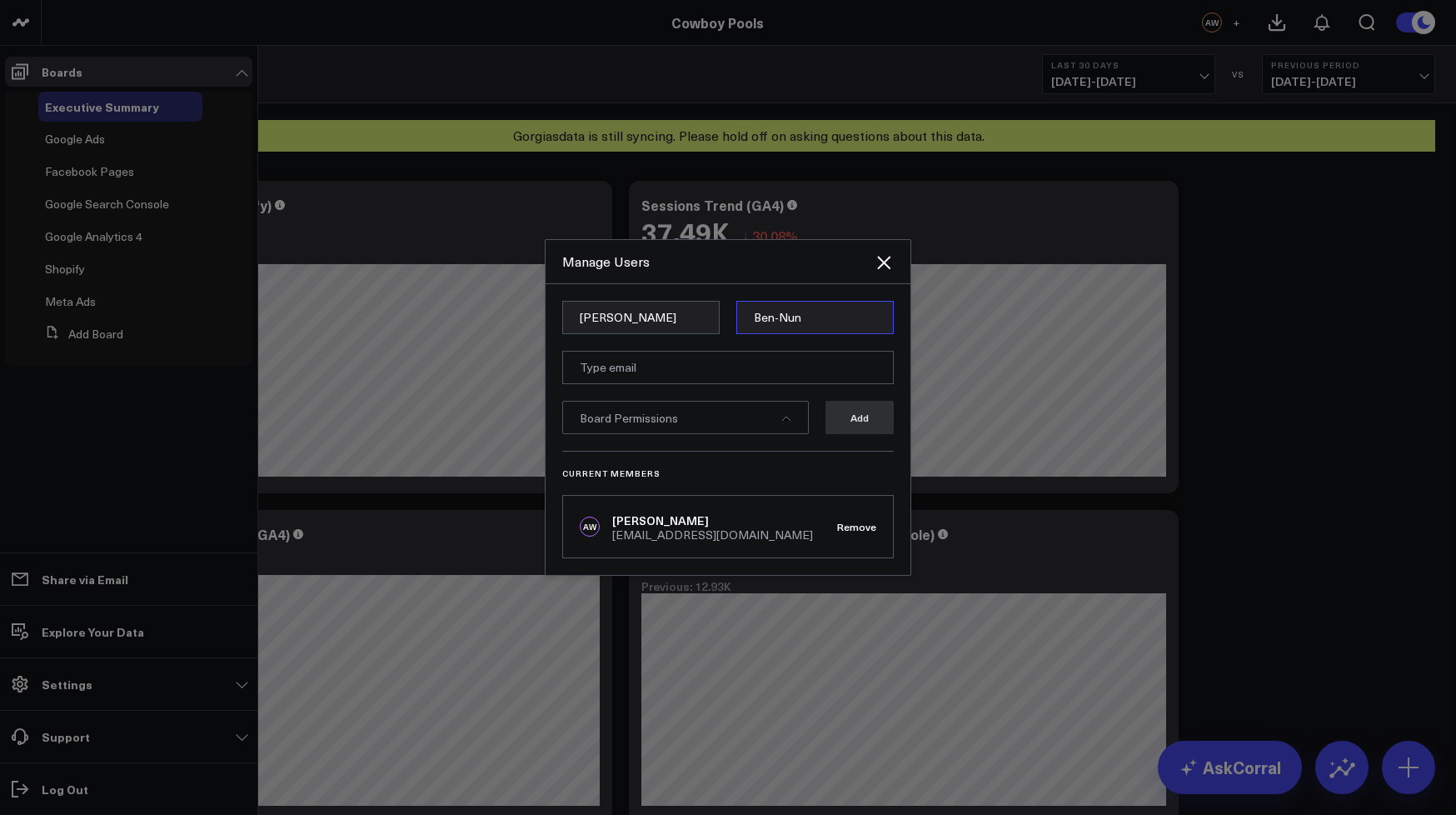
type input "Ben-Nun"
click at [636, 371] on input "email" at bounding box center [728, 367] width 332 height 34
paste input "[PERSON_NAME] [PERSON_NAME]-Nun <[PERSON_NAME][EMAIL_ADDRESS][DOMAIN_NAME]>"
type input "[PERSON_NAME] [PERSON_NAME]-Nun <[PERSON_NAME][EMAIL_ADDRESS][DOMAIN_NAME]>"
click at [645, 418] on span "Board Permissions" at bounding box center [629, 417] width 98 height 15
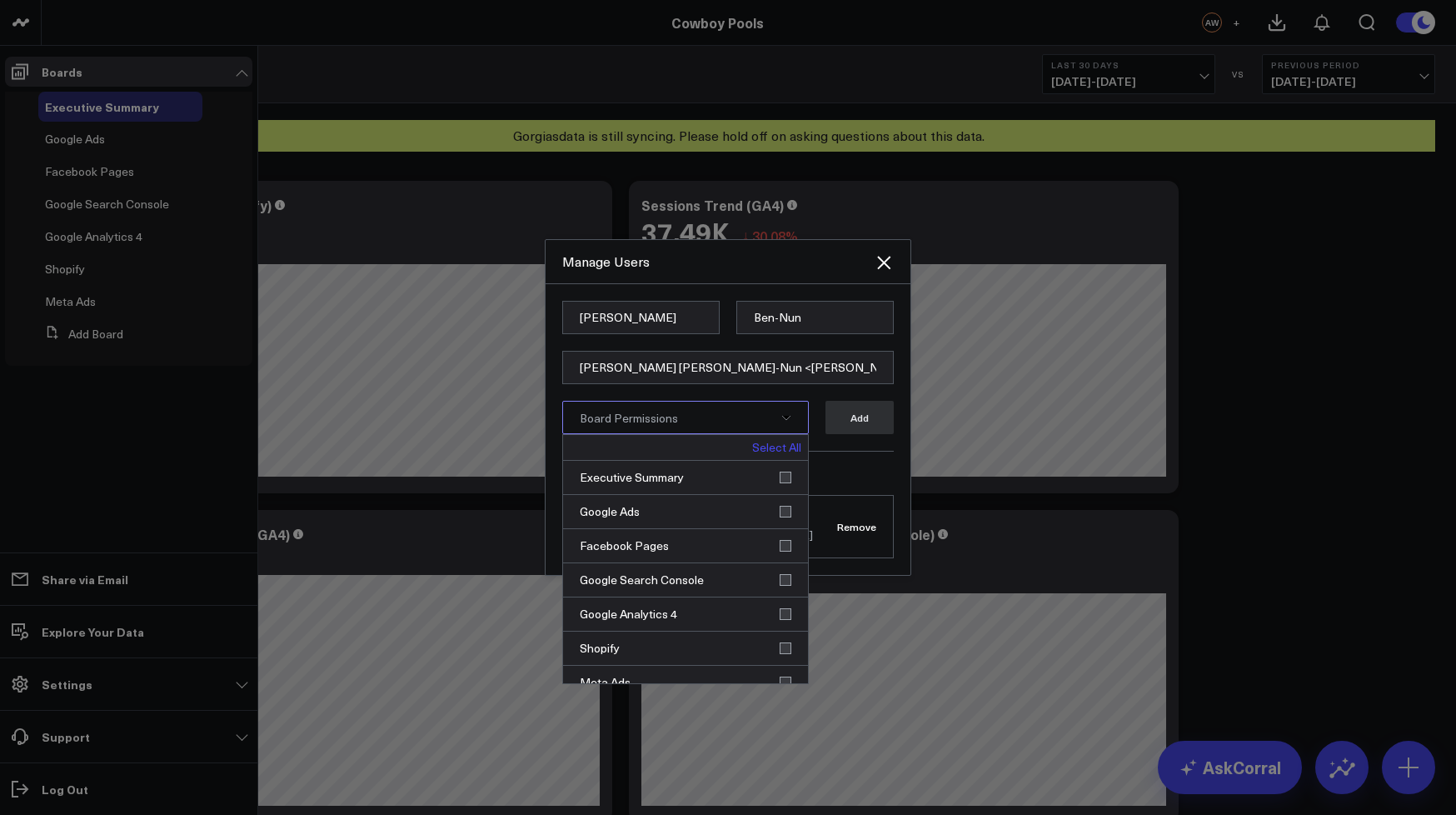
click at [772, 447] on link "Select All" at bounding box center [777, 447] width 49 height 12
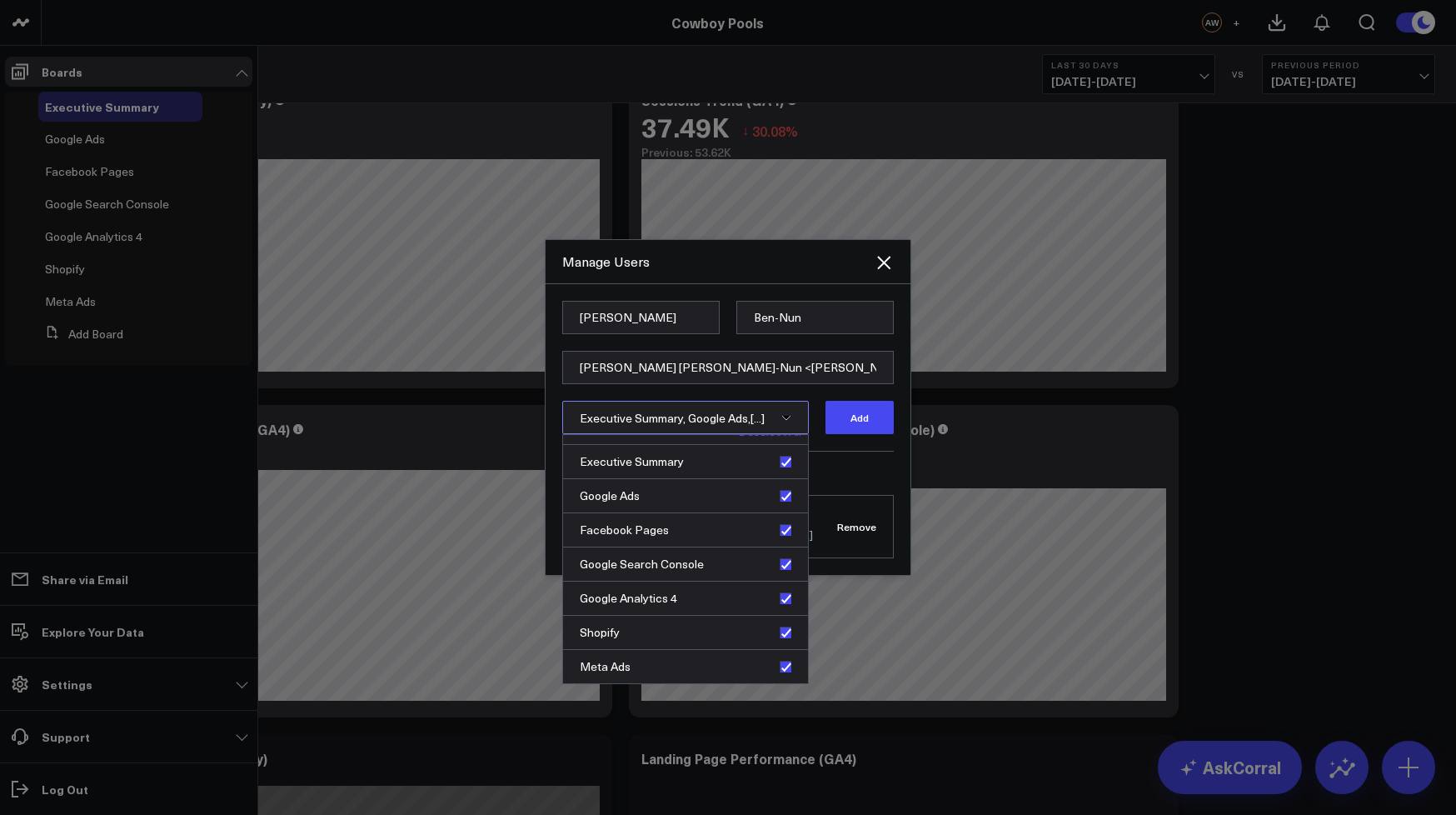
scroll to position [178, 0]
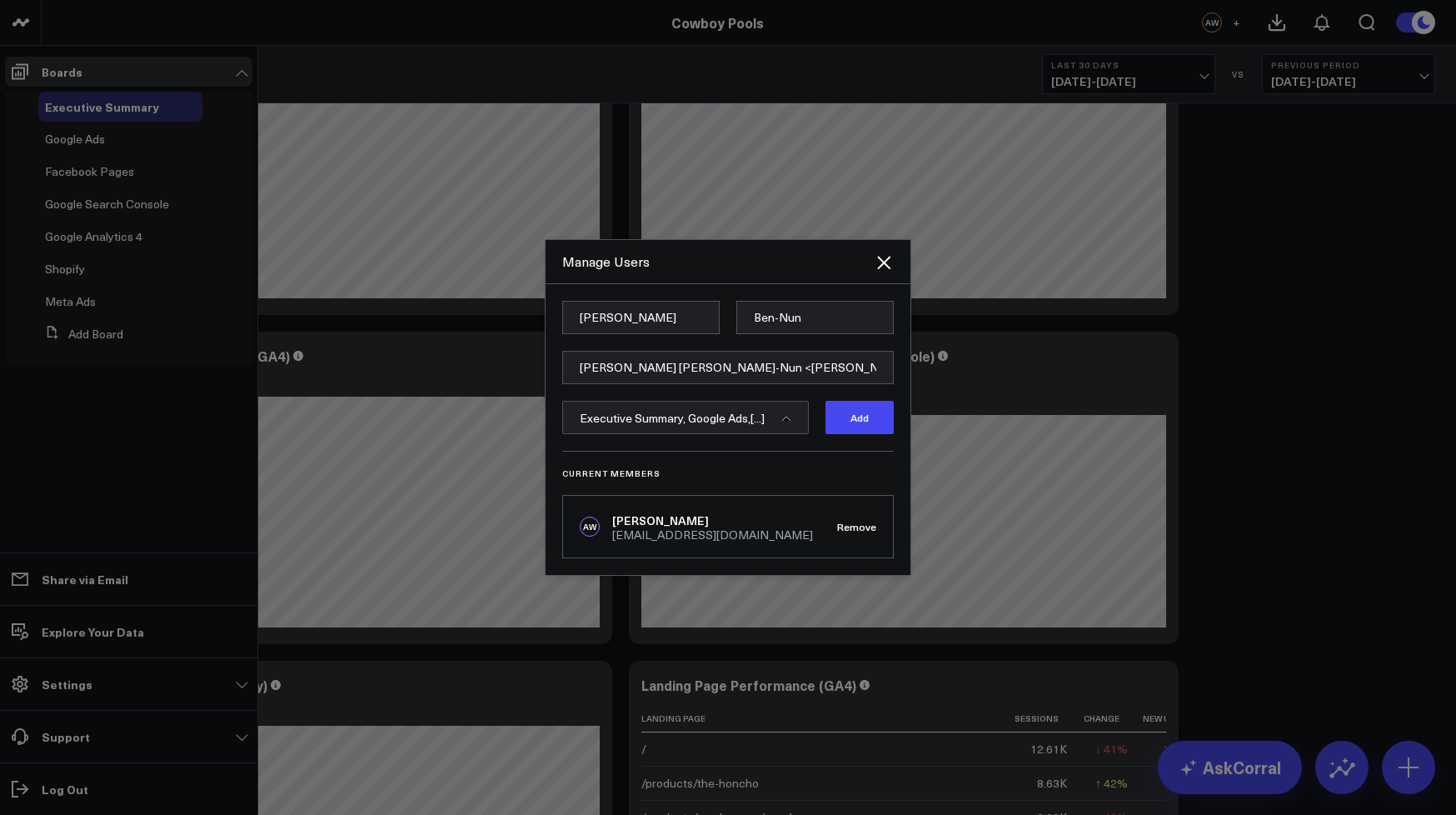
click at [820, 392] on form "[PERSON_NAME] [PERSON_NAME]-Nun [PERSON_NAME] [PERSON_NAME]-Nun <[PERSON_NAME][…" at bounding box center [728, 376] width 332 height 150
click at [849, 422] on button "Add" at bounding box center [859, 417] width 68 height 34
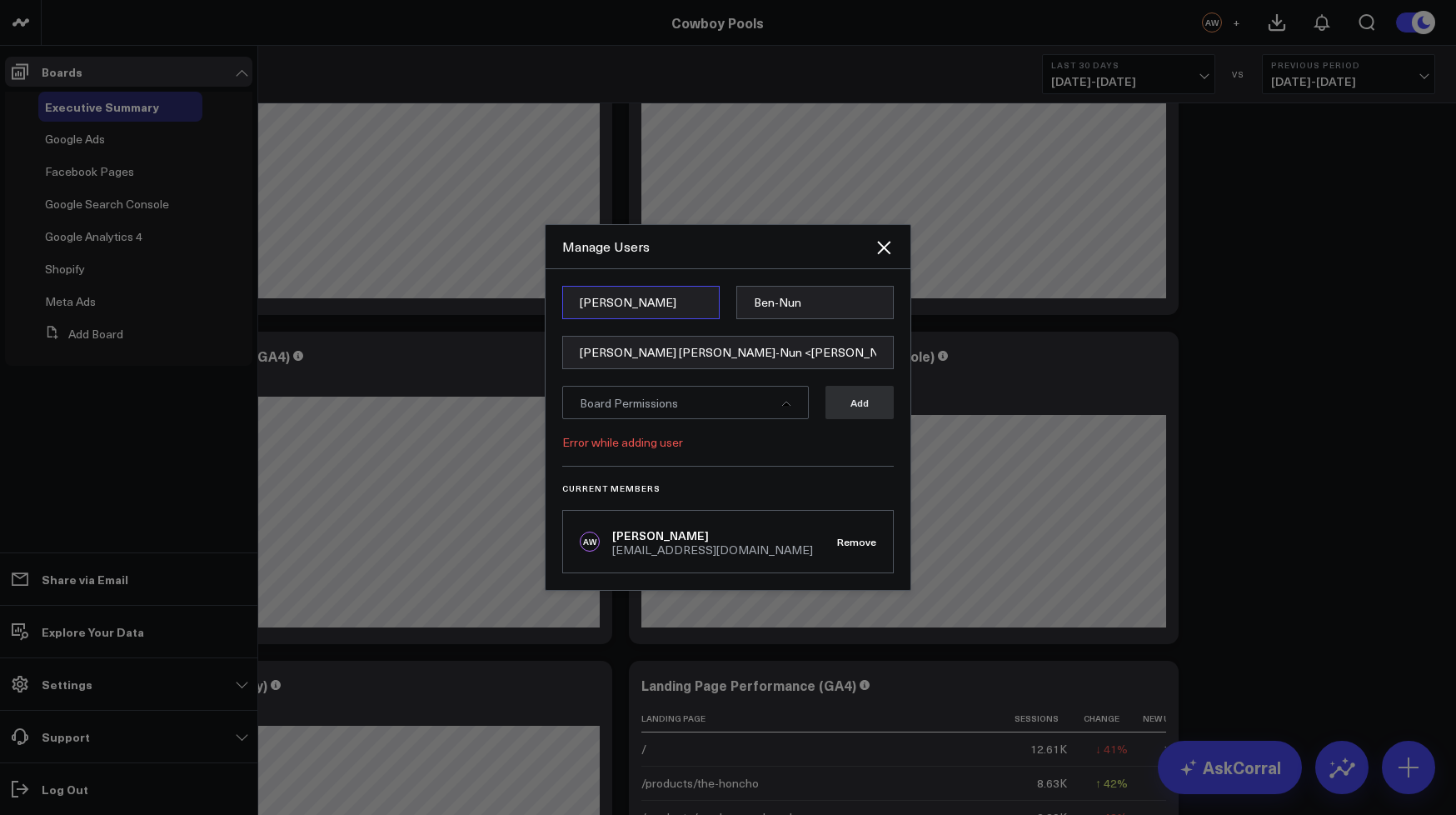
click at [666, 318] on input "[PERSON_NAME]" at bounding box center [641, 302] width 158 height 34
type input "[PERSON_NAME]"
type input "S"
type input "[PERSON_NAME]"
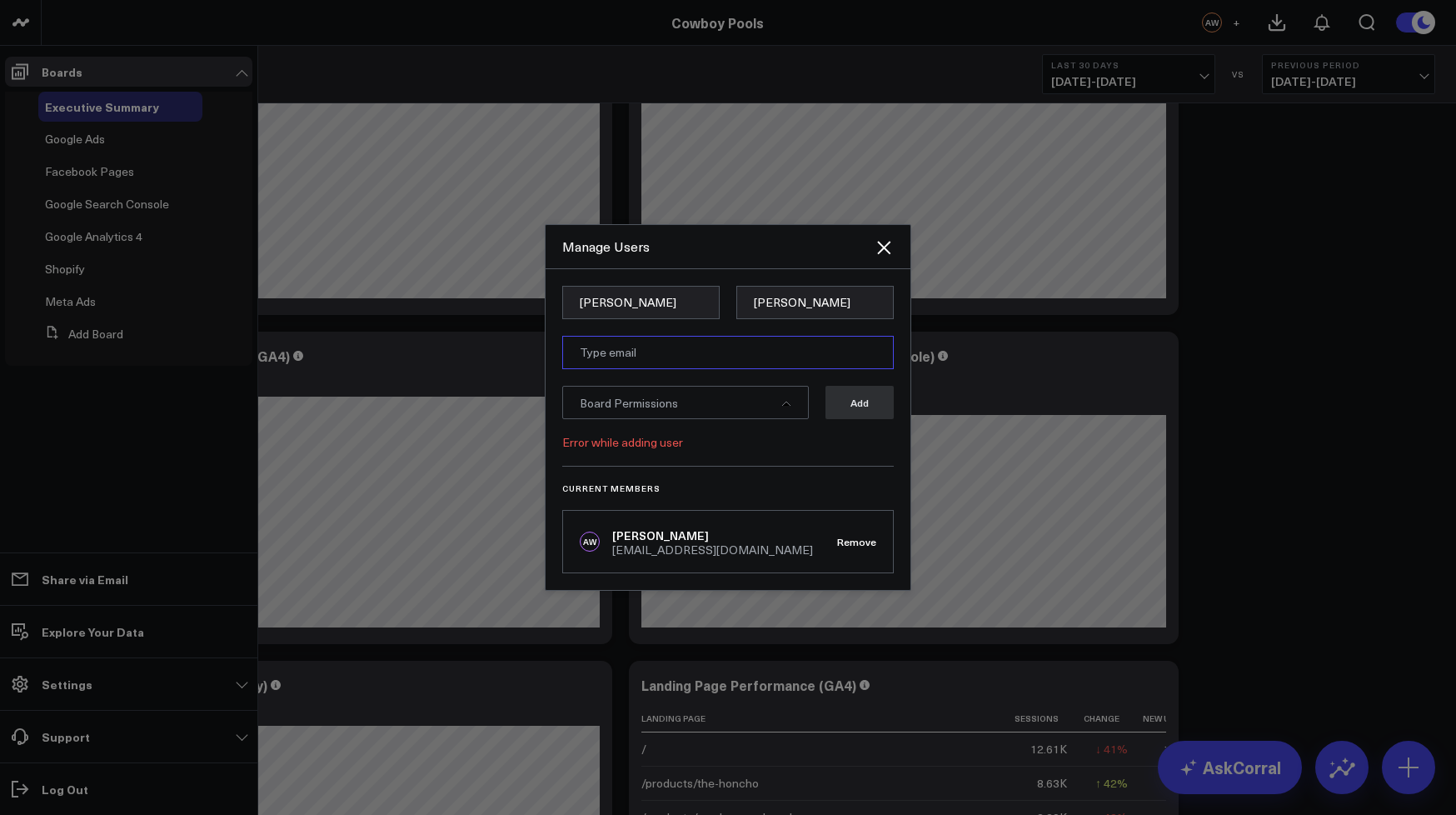
paste input "[PERSON_NAME] [PERSON_NAME]-Nun <[PERSON_NAME][EMAIL_ADDRESS][DOMAIN_NAME]>"
drag, startPoint x: 656, startPoint y: 357, endPoint x: 539, endPoint y: 354, distance: 117.0
click at [539, 354] on div "Manage Users [PERSON_NAME] [PERSON_NAME] Nun [PERSON_NAME] [PERSON_NAME]-Nun <[…" at bounding box center [728, 408] width 1456 height 815
click at [731, 356] on input "[PERSON_NAME][EMAIL_ADDRESS][DOMAIN_NAME]>" at bounding box center [728, 352] width 332 height 34
type input "[PERSON_NAME][EMAIL_ADDRESS][DOMAIN_NAME]"
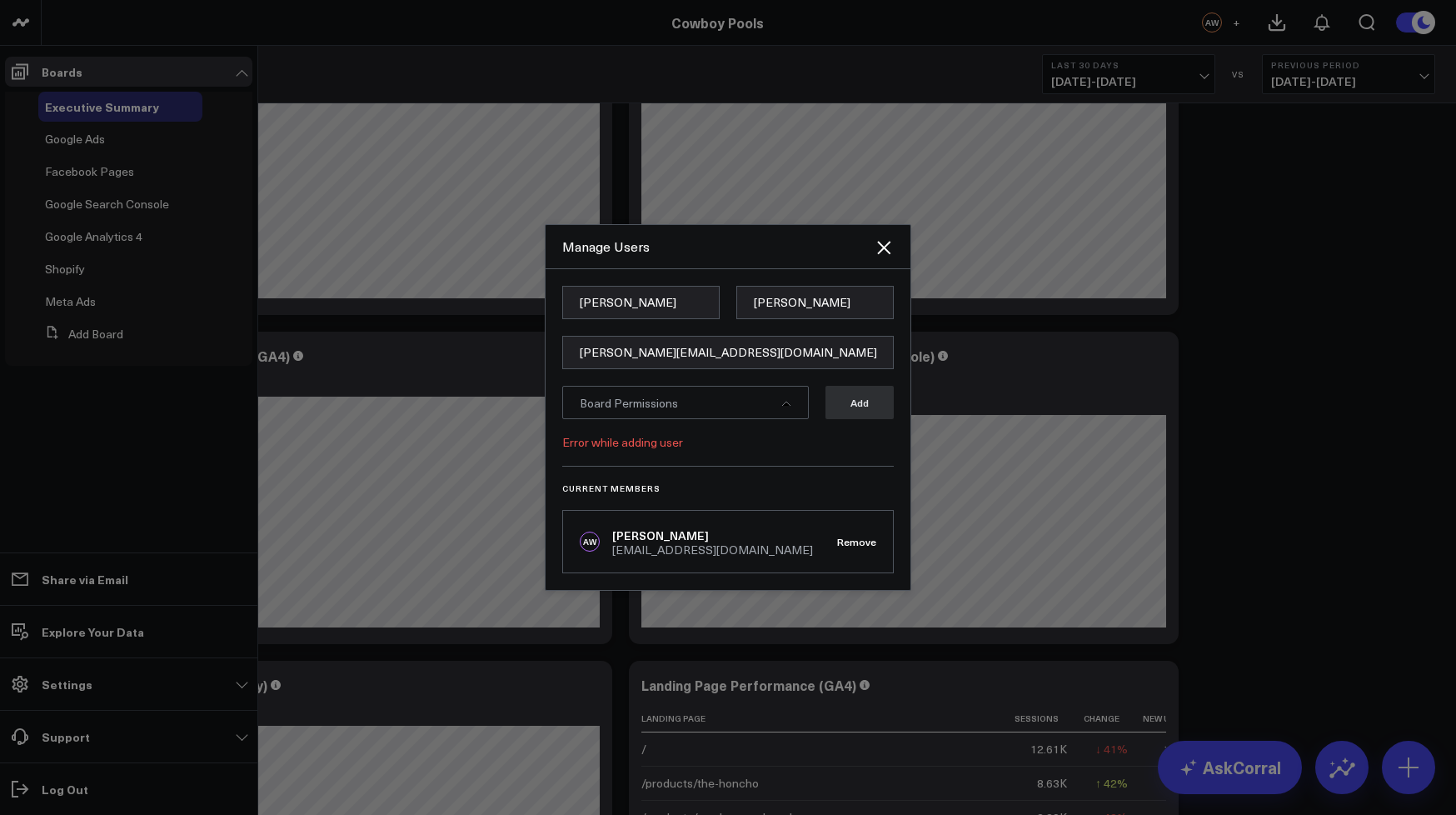
click at [703, 402] on div "Board Permissions" at bounding box center [685, 402] width 247 height 34
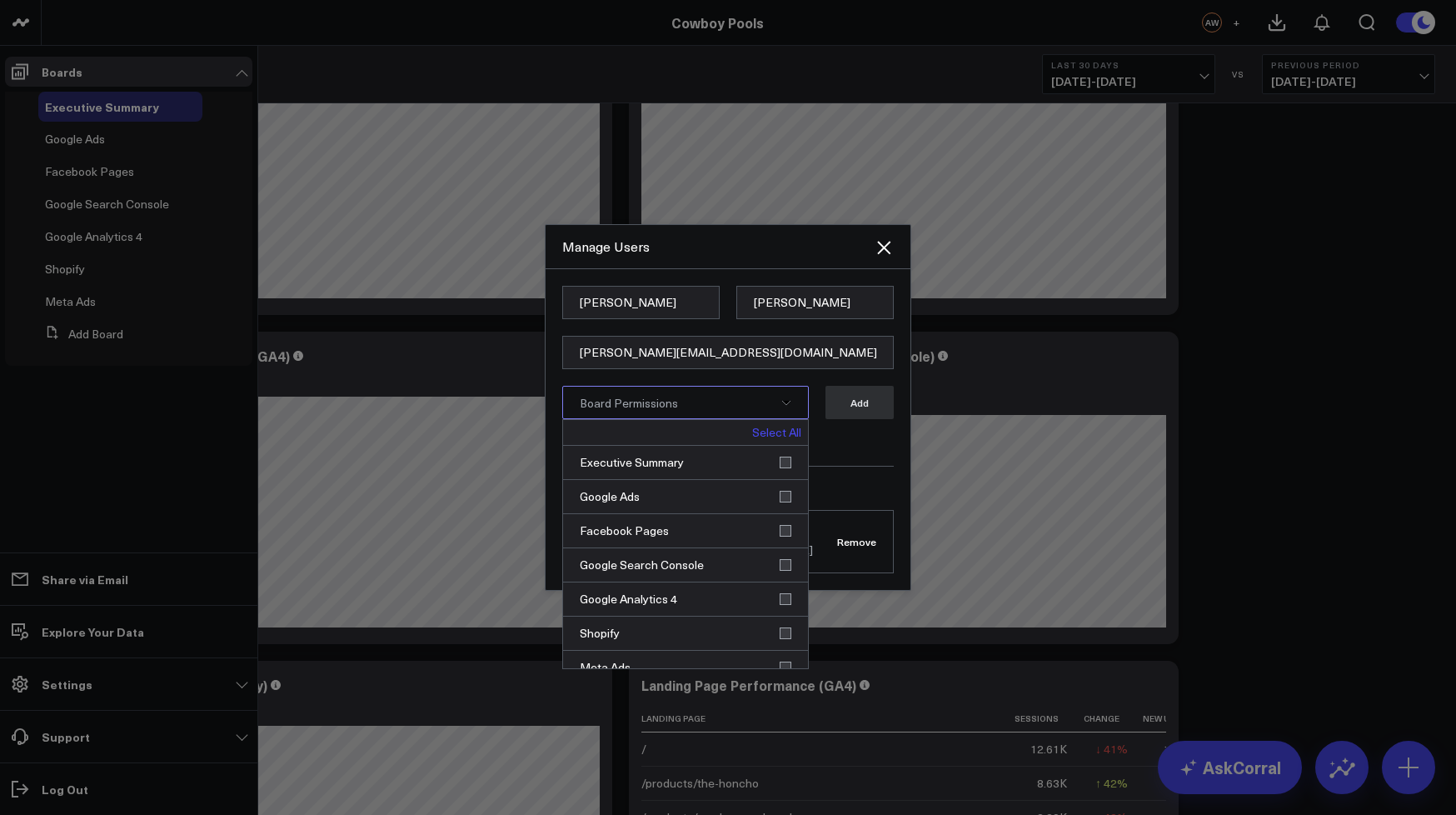
click at [759, 438] on link "Select All" at bounding box center [777, 432] width 49 height 12
click at [759, 355] on input "[PERSON_NAME][EMAIL_ADDRESS][DOMAIN_NAME]" at bounding box center [728, 352] width 332 height 34
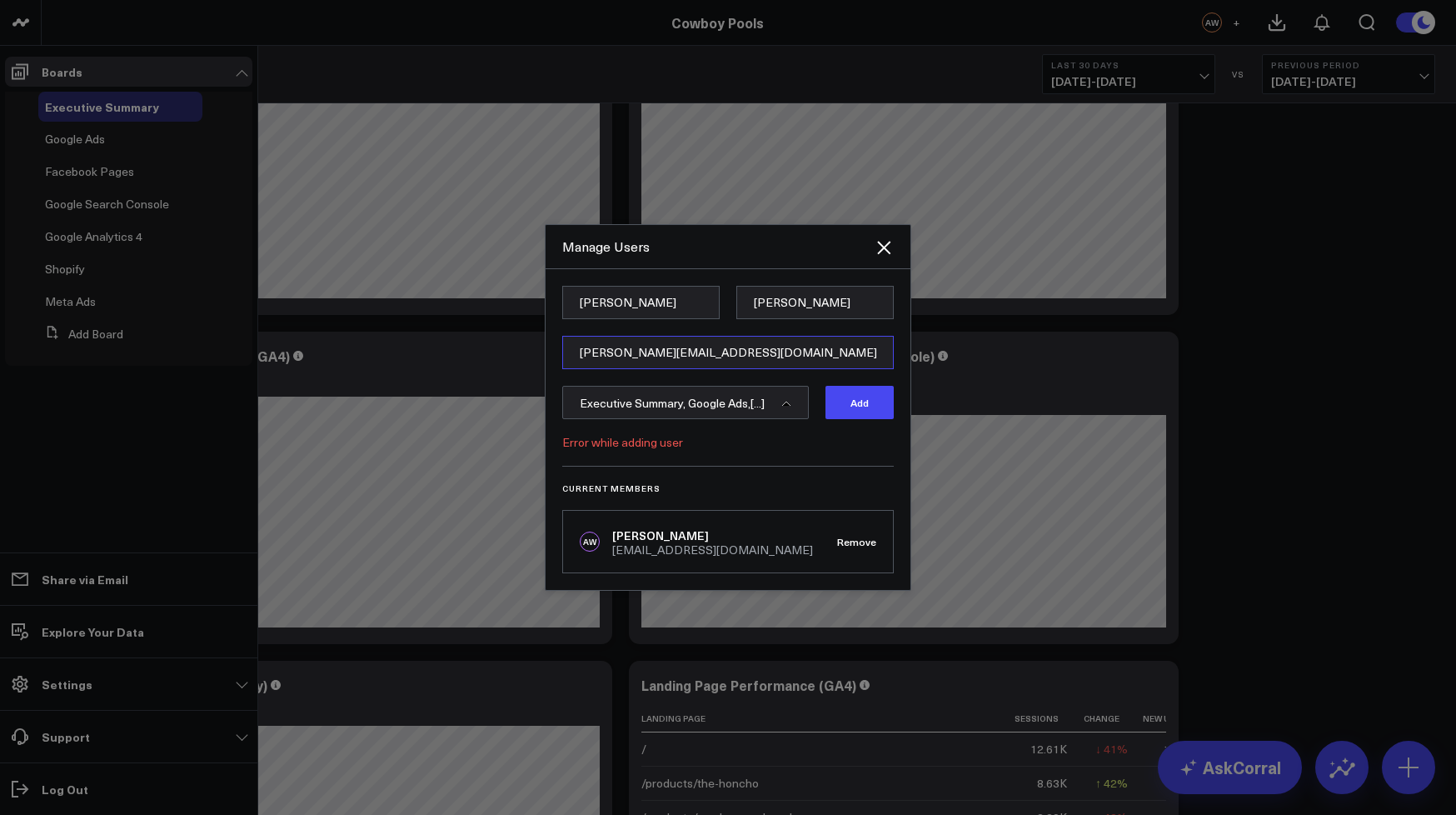
click at [759, 355] on input "[PERSON_NAME][EMAIL_ADDRESS][DOMAIN_NAME]" at bounding box center [728, 352] width 332 height 34
click at [852, 404] on button "Add" at bounding box center [859, 402] width 68 height 34
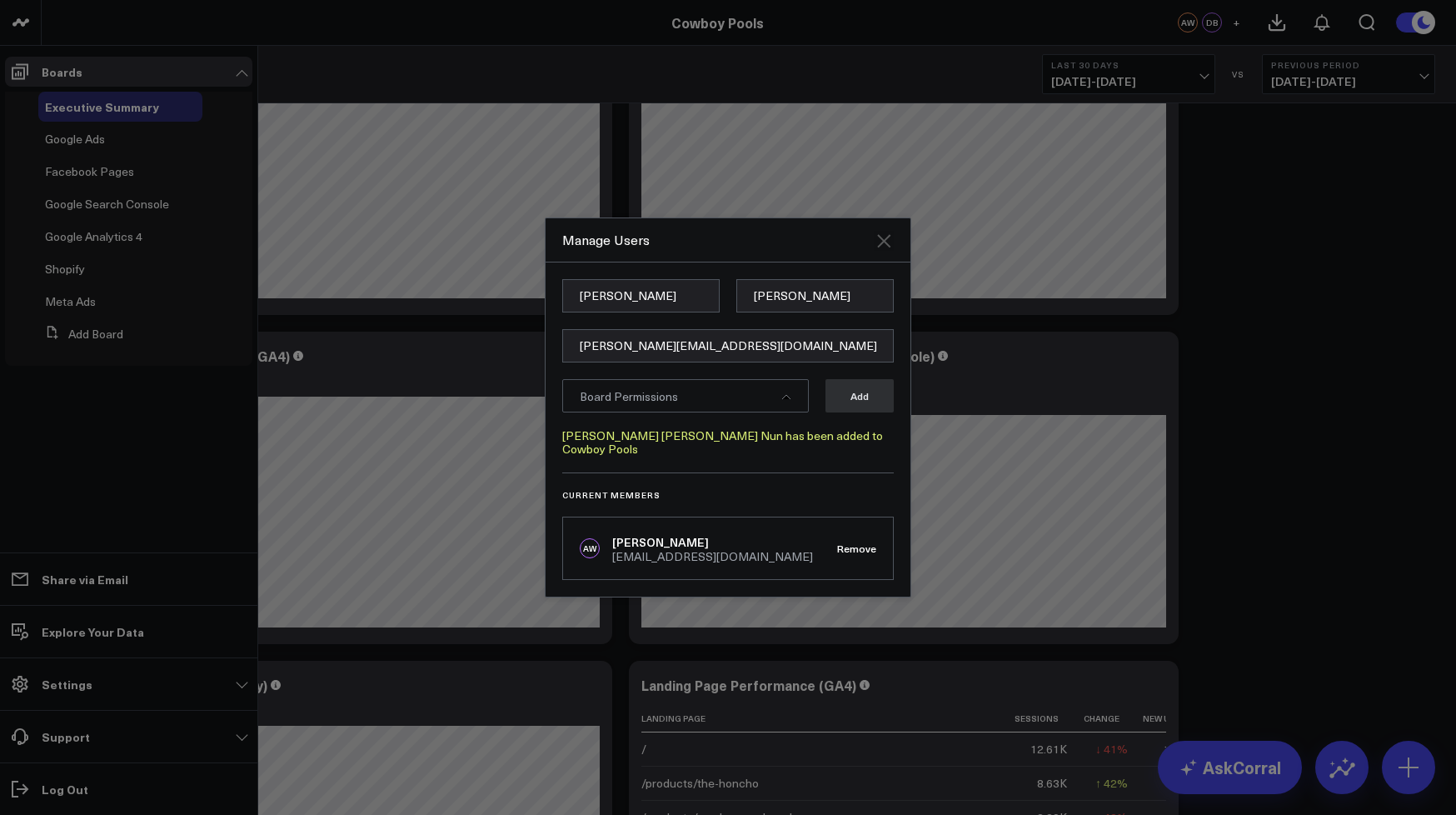
click at [883, 247] on icon "Close" at bounding box center [884, 241] width 13 height 13
